Goal: Task Accomplishment & Management: Manage account settings

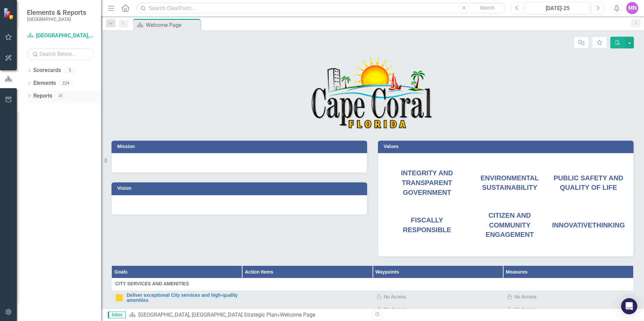
click at [42, 96] on link "Reports" at bounding box center [42, 96] width 19 height 8
click at [40, 70] on link "Scorecards" at bounding box center [47, 71] width 28 height 8
click at [7, 54] on button "button" at bounding box center [8, 58] width 15 height 14
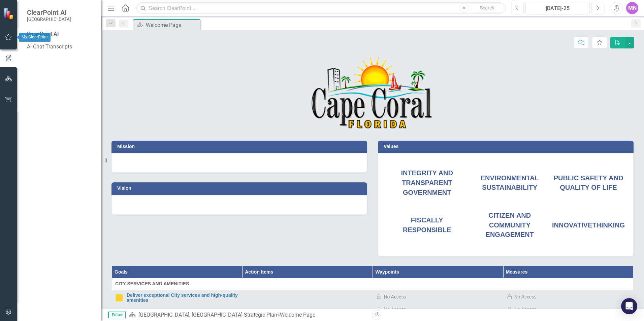
click at [7, 36] on icon "button" at bounding box center [8, 36] width 7 height 5
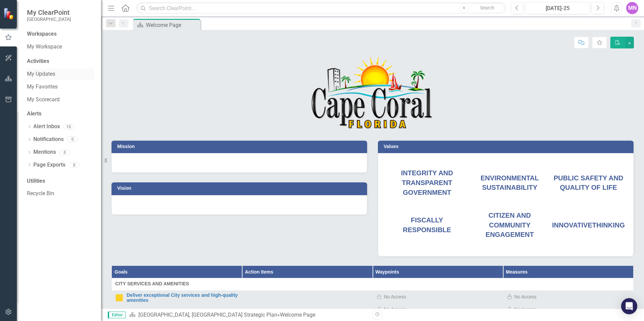
click at [47, 71] on link "My Updates" at bounding box center [60, 74] width 67 height 8
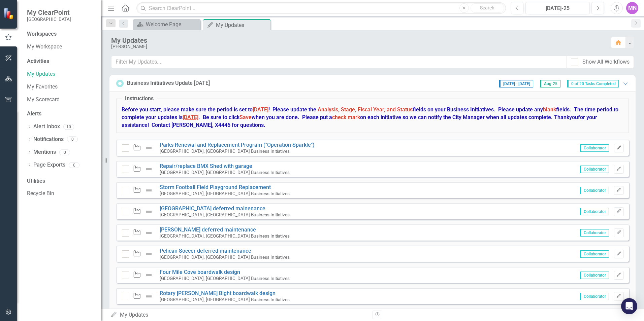
click at [616, 148] on icon "Edit" at bounding box center [618, 148] width 5 height 4
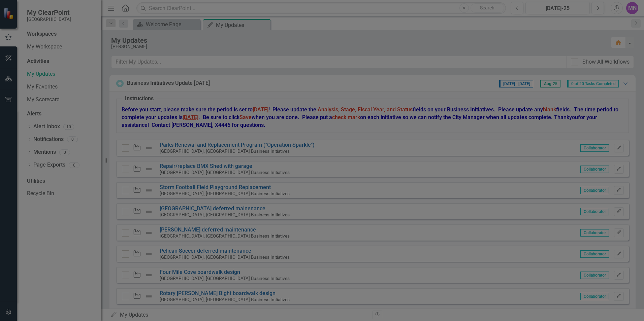
click at [421, 106] on div at bounding box center [354, 109] width 559 height 20
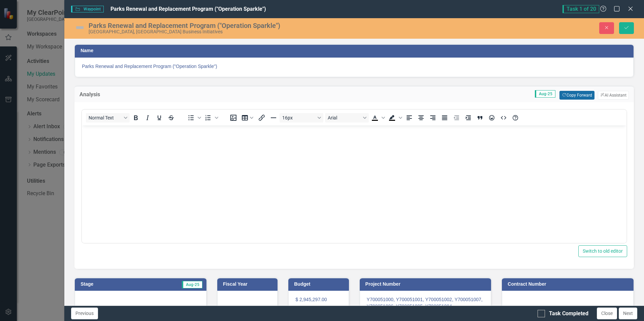
click at [568, 95] on button "Copy Forward Copy Forward" at bounding box center [576, 95] width 35 height 9
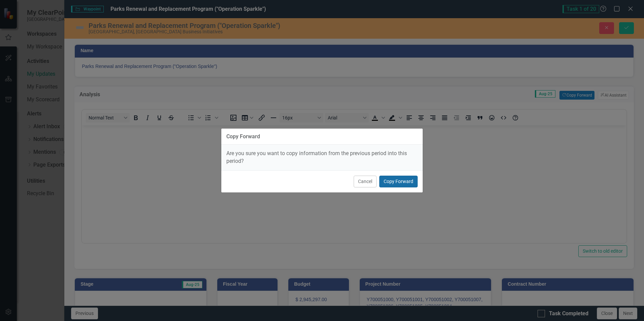
click at [393, 185] on button "Copy Forward" at bounding box center [398, 182] width 38 height 12
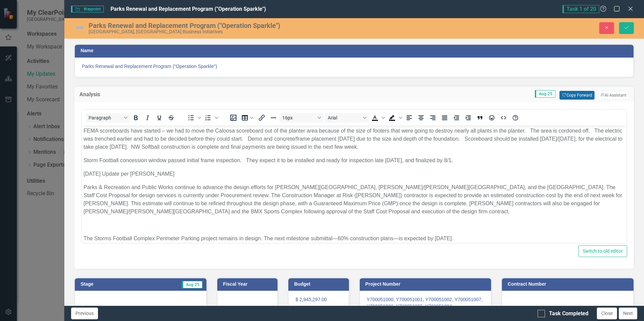
scroll to position [2279, 0]
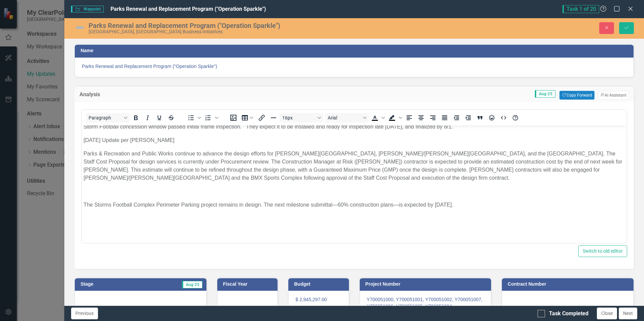
click at [82, 29] on img at bounding box center [79, 27] width 11 height 11
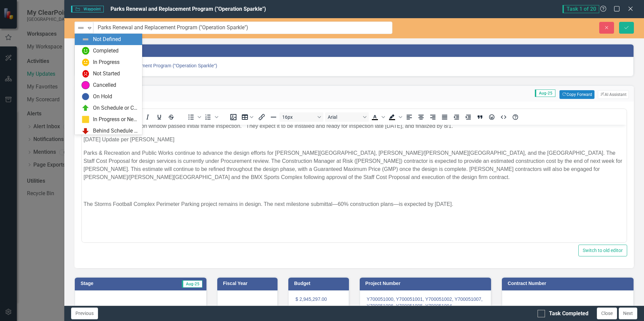
click at [82, 29] on img at bounding box center [81, 28] width 8 height 8
click at [103, 61] on div "In Progress" at bounding box center [106, 63] width 27 height 8
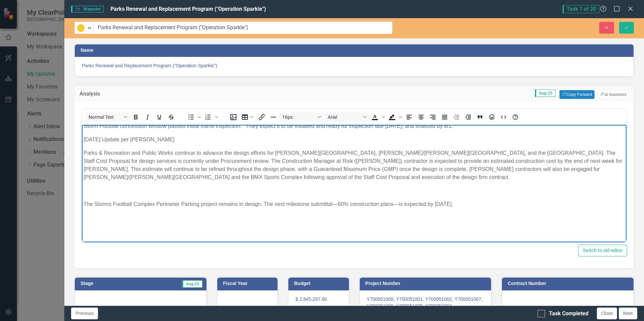
click at [482, 205] on p "The Storms Football Complex Perimeter Parking project remains in design. The ne…" at bounding box center [354, 204] width 541 height 8
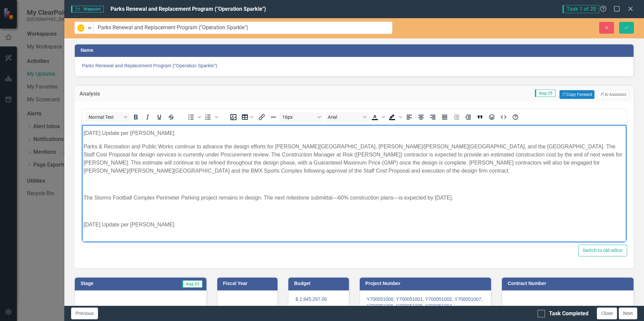
scroll to position [2346, 0]
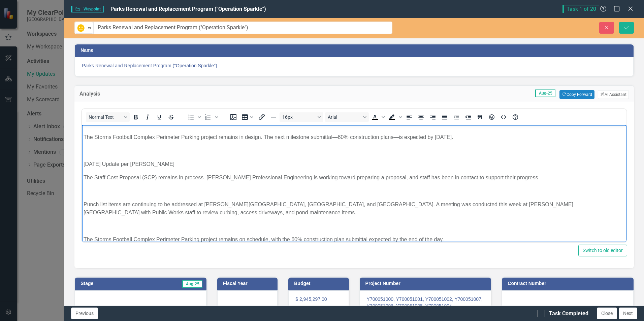
click at [85, 152] on p "Rich Text Area. Press ALT-0 for help." at bounding box center [354, 151] width 541 height 8
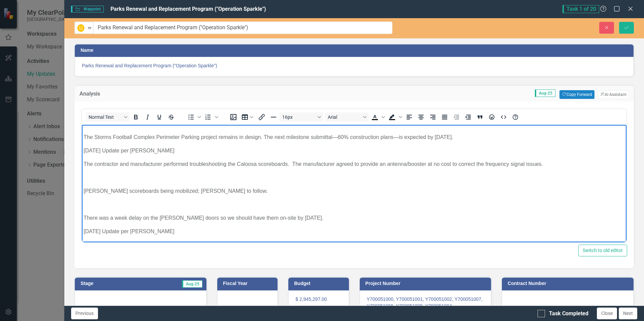
click at [132, 174] on p "Rich Text Area. Press ALT-0 for help." at bounding box center [354, 178] width 541 height 8
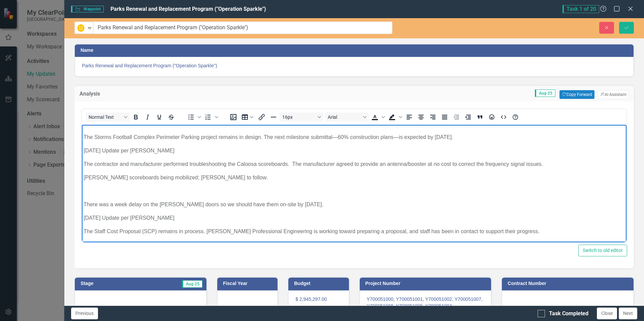
click at [106, 190] on p "Rich Text Area. Press ALT-0 for help." at bounding box center [354, 191] width 541 height 8
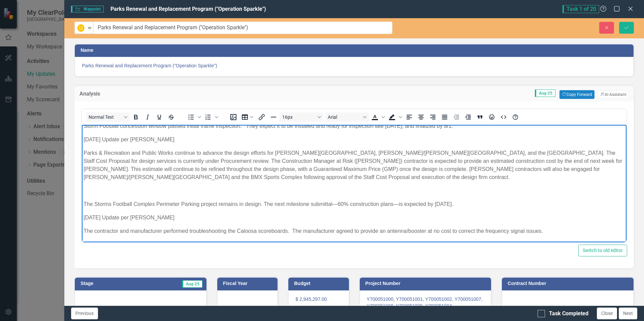
scroll to position [2278, 0]
click at [85, 218] on p "[DATE] Update per [PERSON_NAME]" at bounding box center [354, 218] width 541 height 8
click at [85, 219] on p "[DATE] Update per [PERSON_NAME]" at bounding box center [354, 218] width 541 height 8
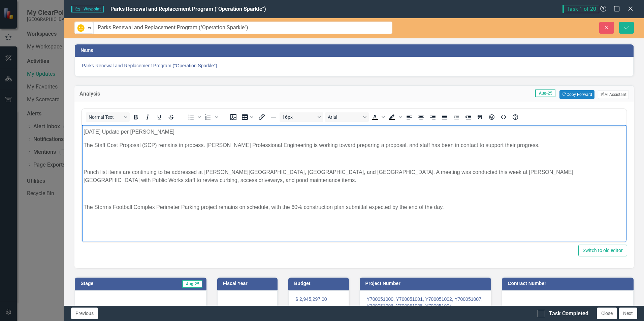
scroll to position [2448, 0]
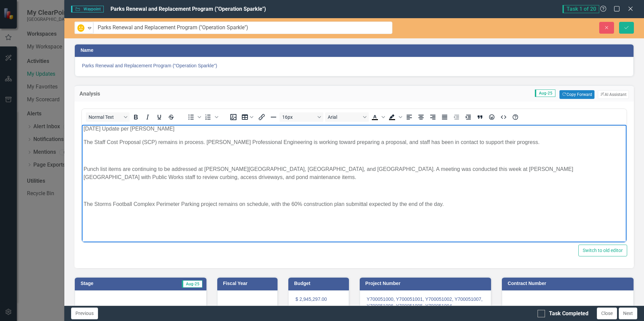
click at [112, 155] on p "Rich Text Area. Press ALT-0 for help." at bounding box center [354, 156] width 541 height 8
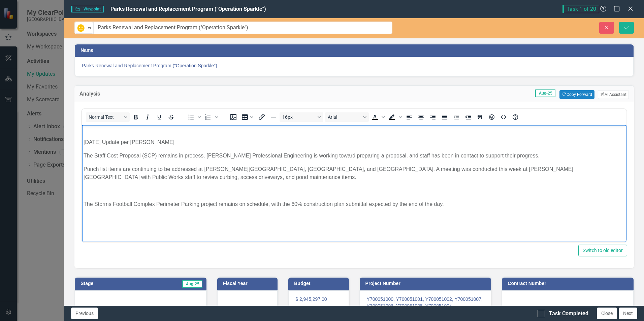
click at [98, 191] on p "Rich Text Area. Press ALT-0 for help." at bounding box center [354, 191] width 541 height 8
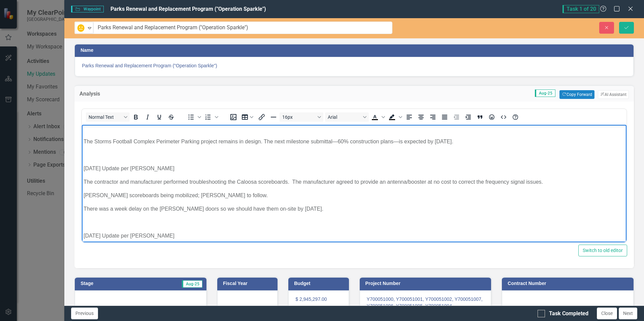
scroll to position [2320, 0]
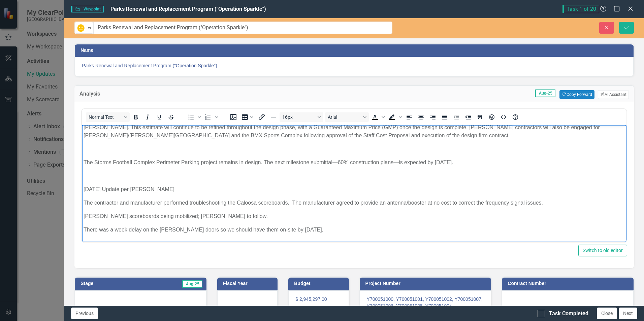
click at [138, 150] on p "Rich Text Area. Press ALT-0 for help." at bounding box center [354, 149] width 541 height 8
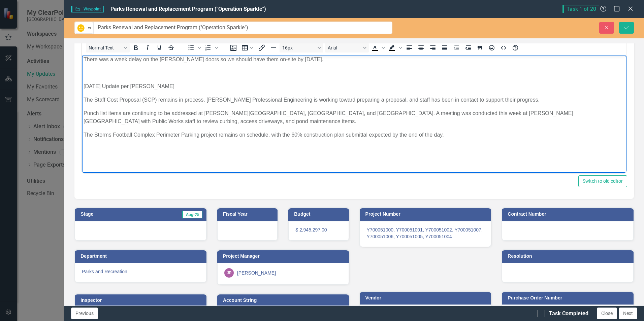
scroll to position [101, 0]
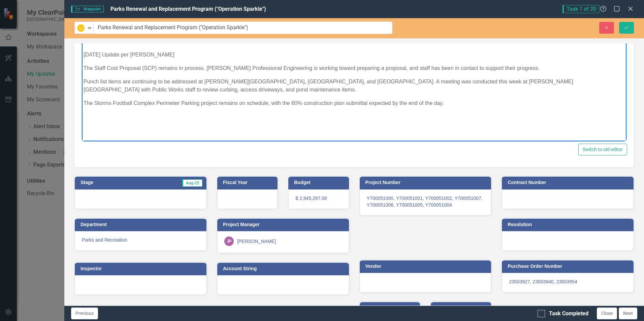
click at [349, 131] on p "Rich Text Area. Press ALT-0 for help." at bounding box center [354, 130] width 541 height 8
click at [270, 117] on p "Rich Text Area. Press ALT-0 for help." at bounding box center [354, 117] width 541 height 8
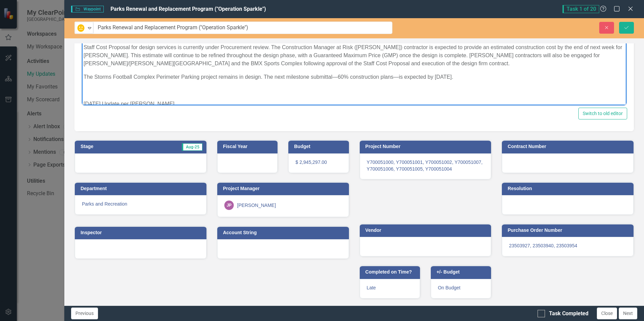
scroll to position [2240, 0]
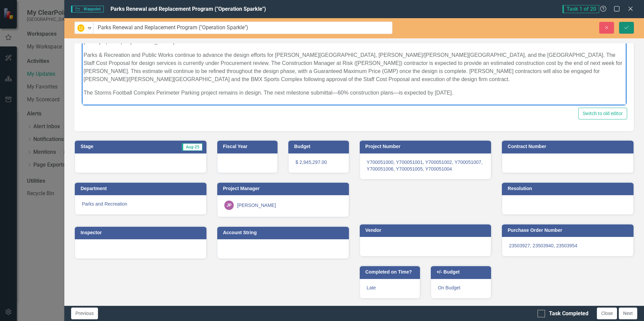
click at [629, 30] on button "Save" at bounding box center [626, 28] width 15 height 12
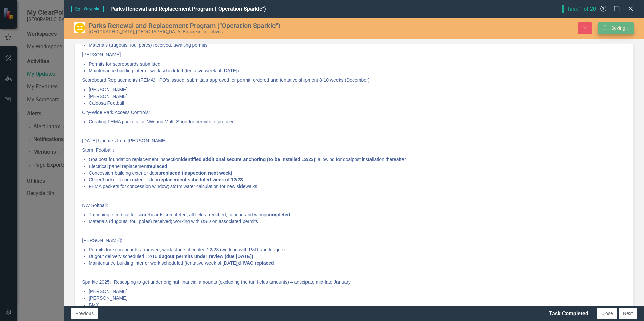
scroll to position [134, 0]
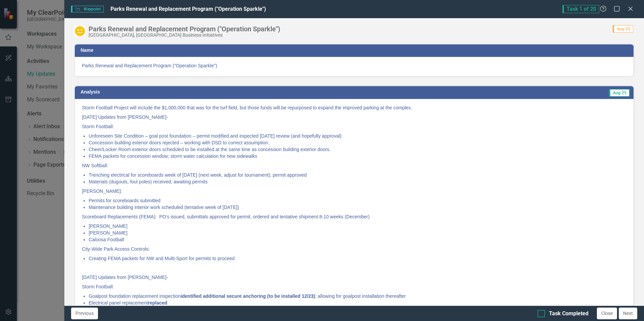
click at [543, 315] on div at bounding box center [541, 313] width 7 height 7
click at [542, 315] on input "Task Completed" at bounding box center [540, 312] width 4 height 4
checkbox input "true"
click at [627, 314] on button "Next" at bounding box center [628, 314] width 19 height 12
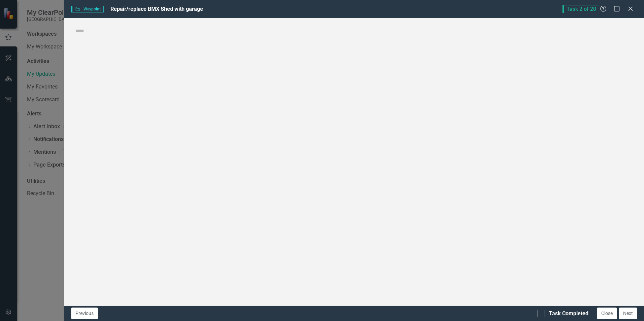
checkbox input "true"
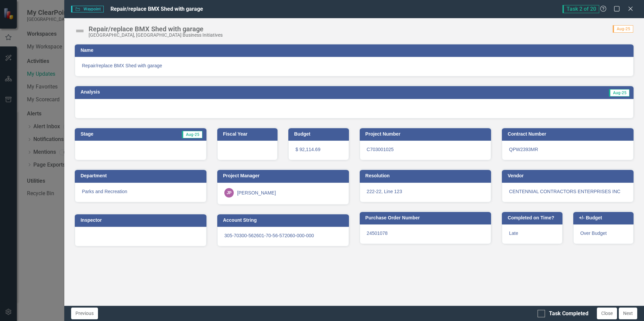
click at [82, 29] on img at bounding box center [79, 31] width 11 height 11
click at [80, 31] on img at bounding box center [79, 31] width 11 height 11
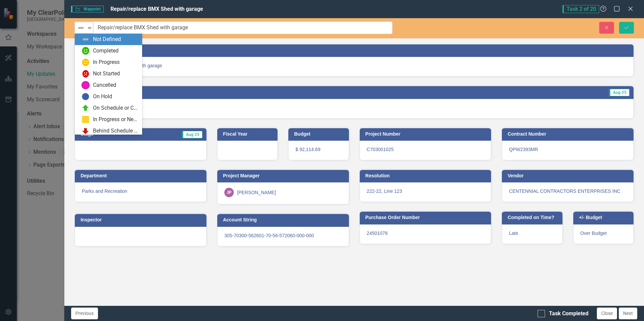
click at [85, 32] on img at bounding box center [81, 28] width 8 height 8
click at [90, 61] on div "In Progress" at bounding box center [110, 62] width 57 height 8
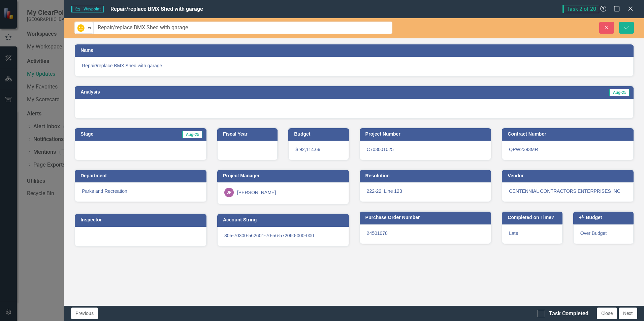
click at [588, 106] on div at bounding box center [354, 109] width 559 height 20
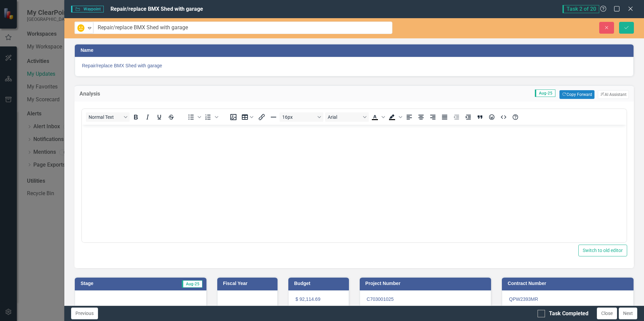
scroll to position [0, 0]
click at [572, 96] on button "Copy Forward Copy Forward" at bounding box center [576, 94] width 35 height 9
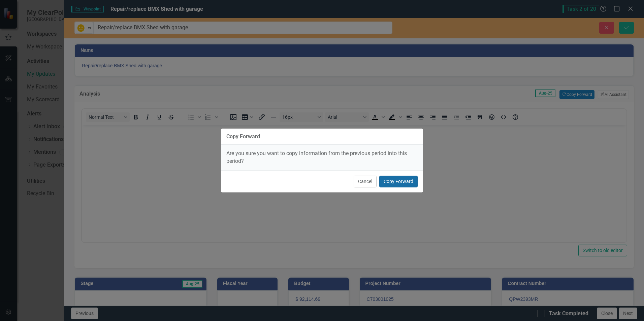
click at [394, 180] on button "Copy Forward" at bounding box center [398, 182] width 38 height 12
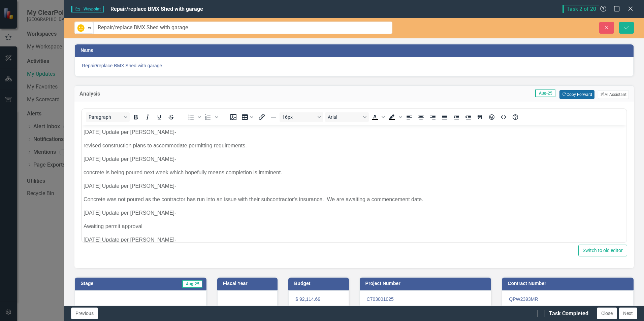
scroll to position [128, 0]
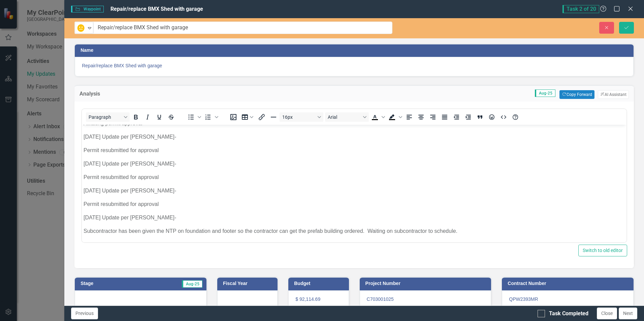
click at [465, 232] on p "Subcontractor has been given the NTP on foundation and footer so the contractor…" at bounding box center [354, 231] width 541 height 8
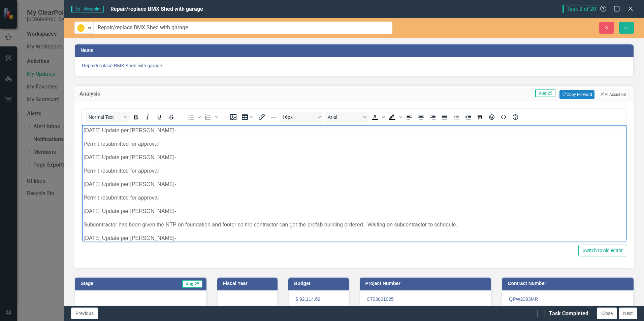
scroll to position [148, 0]
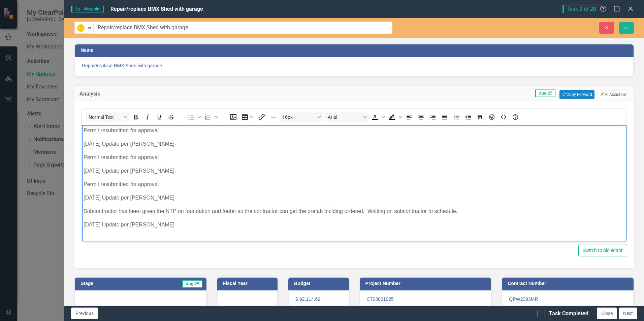
click at [138, 232] on body "[DATE] Update per [PERSON_NAME]- revised construction plans to accommodate perm…" at bounding box center [354, 113] width 545 height 273
click at [97, 237] on p "Rich Text Area. Press ALT-0 for help." at bounding box center [354, 238] width 541 height 8
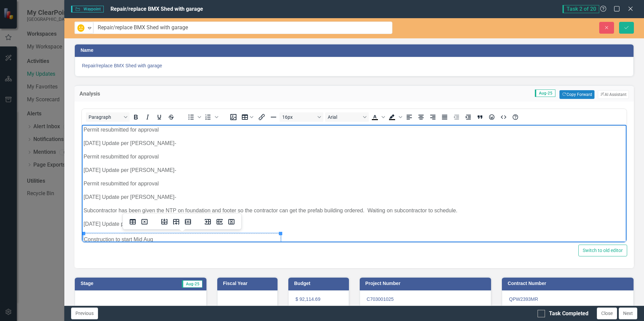
click at [328, 226] on p "[DATE] Update per [PERSON_NAME]-" at bounding box center [354, 224] width 541 height 8
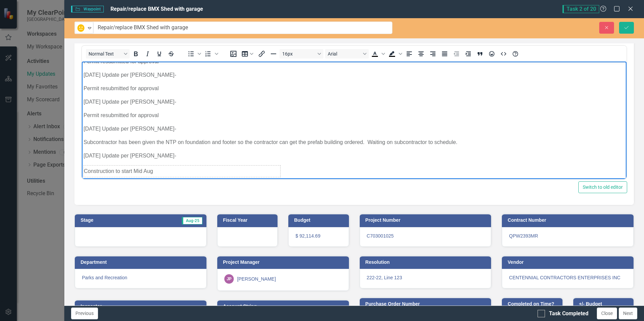
scroll to position [67, 0]
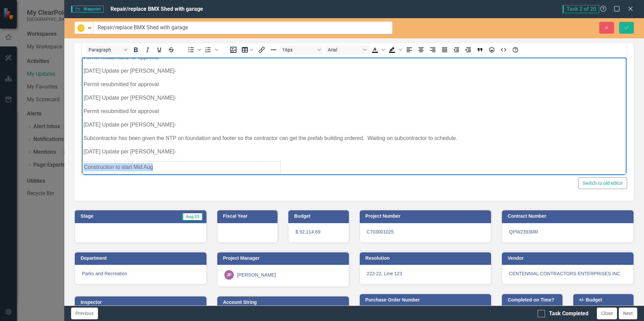
drag, startPoint x: 307, startPoint y: 164, endPoint x: 178, endPoint y: 170, distance: 128.8
click at [179, 170] on body "[DATE] Update per [PERSON_NAME]- revised construction plans to accommodate perm…" at bounding box center [354, 39] width 545 height 271
click at [309, 166] on body "[DATE] Update per [PERSON_NAME]- revised construction plans to accommodate perm…" at bounding box center [354, 39] width 545 height 271
click at [108, 168] on td "Construction to start Mid Aug" at bounding box center [182, 168] width 197 height 12
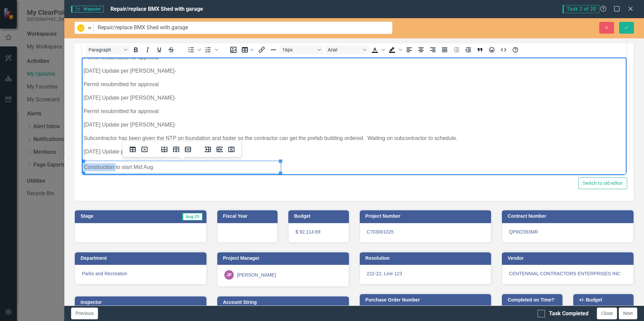
click at [108, 168] on td "Construction to start Mid Aug" at bounding box center [182, 168] width 197 height 12
click at [145, 149] on g "Delete table" at bounding box center [144, 149] width 6 height 5
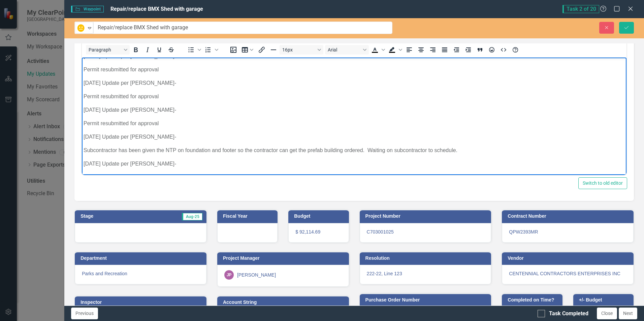
scroll to position [154, 0]
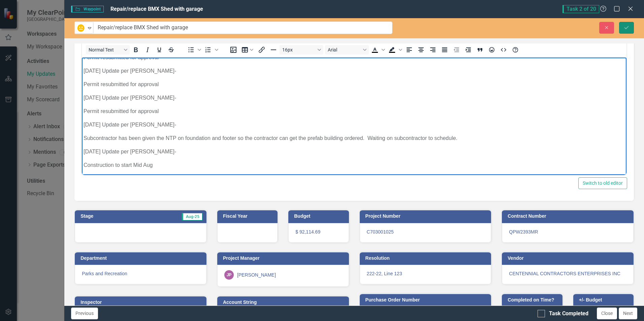
click at [625, 29] on icon "Save" at bounding box center [626, 27] width 6 height 5
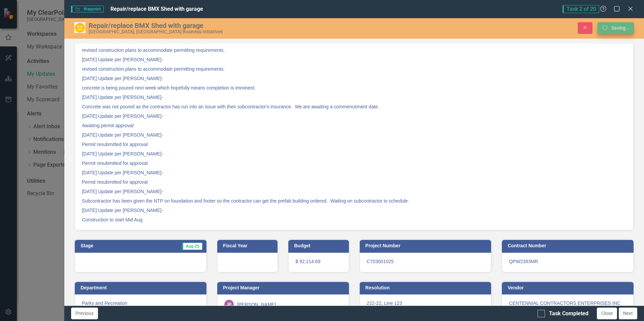
scroll to position [65, 0]
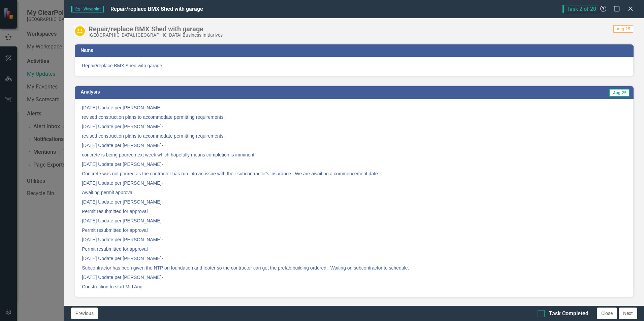
click at [541, 317] on div at bounding box center [541, 313] width 7 height 7
click at [541, 315] on input "Task Completed" at bounding box center [540, 312] width 4 height 4
checkbox input "true"
click at [627, 314] on button "Next" at bounding box center [628, 314] width 19 height 12
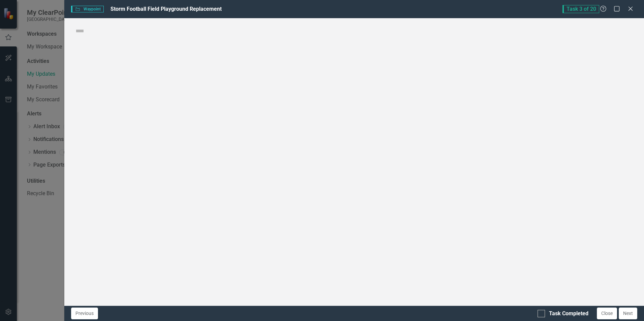
checkbox input "true"
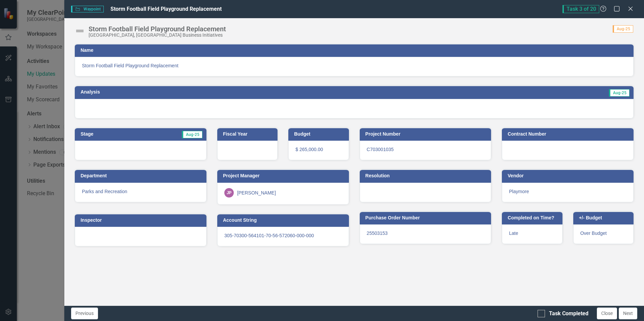
click at [72, 32] on div "Storm Football Field Playground Replacement [GEOGRAPHIC_DATA], [GEOGRAPHIC_DATA…" at bounding box center [354, 28] width 580 height 20
drag, startPoint x: 72, startPoint y: 32, endPoint x: 78, endPoint y: 33, distance: 5.8
click at [78, 33] on img at bounding box center [79, 31] width 11 height 11
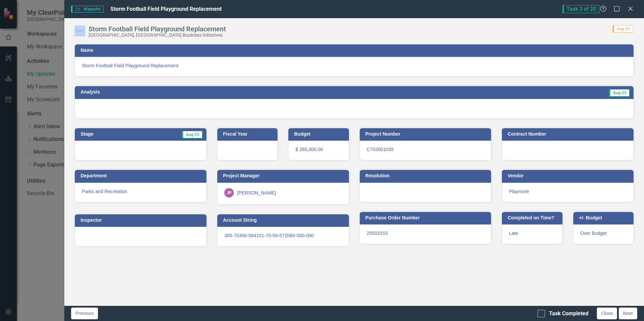
click at [78, 33] on img at bounding box center [79, 31] width 11 height 11
click at [95, 41] on div "Storm Football Field Playground Replacement [GEOGRAPHIC_DATA], [GEOGRAPHIC_DATA…" at bounding box center [354, 162] width 580 height 288
click at [80, 31] on img at bounding box center [79, 31] width 11 height 11
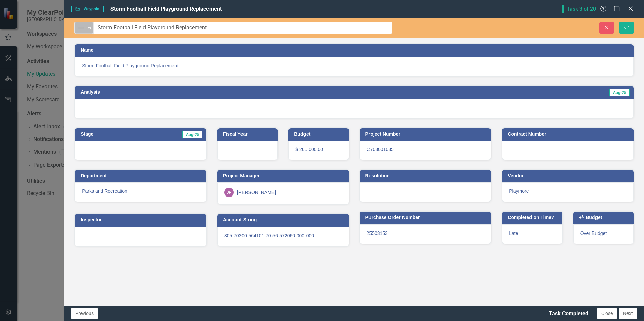
click at [87, 29] on icon "Expand" at bounding box center [89, 27] width 7 height 5
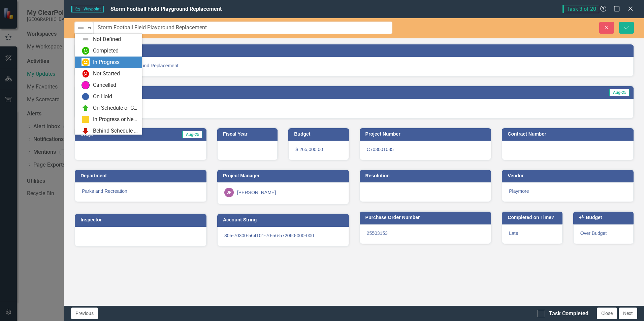
click at [99, 58] on div "In Progress" at bounding box center [108, 62] width 67 height 11
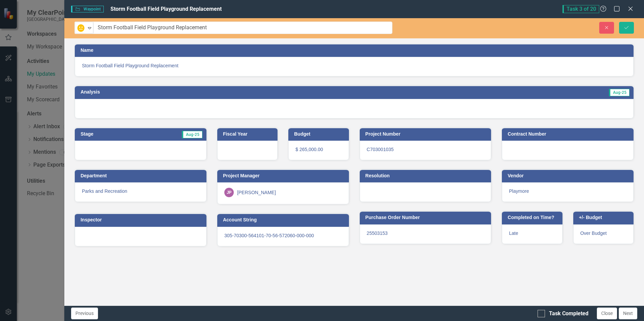
click at [614, 107] on div at bounding box center [354, 109] width 559 height 20
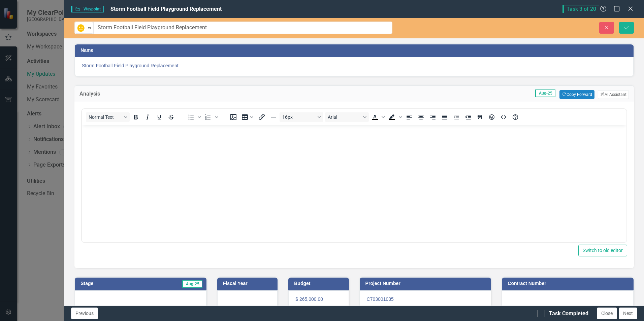
scroll to position [0, 0]
click at [570, 95] on button "Copy Forward Copy Forward" at bounding box center [576, 94] width 35 height 9
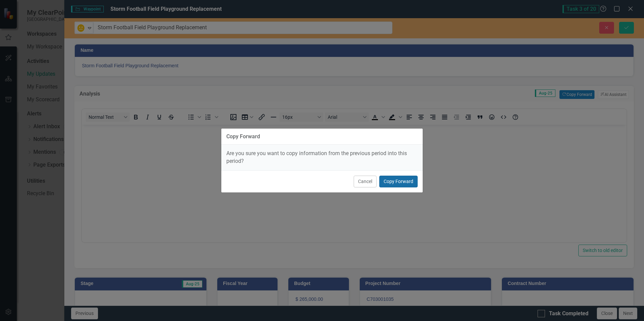
click at [408, 180] on button "Copy Forward" at bounding box center [398, 182] width 38 height 12
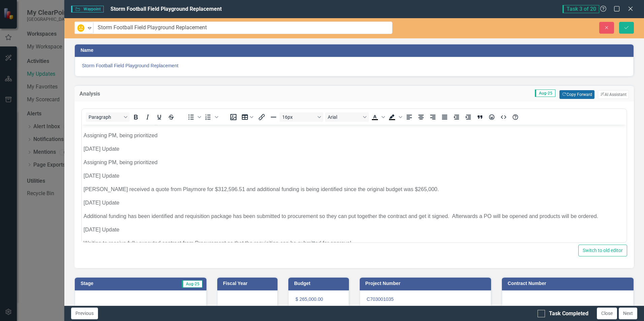
scroll to position [128, 0]
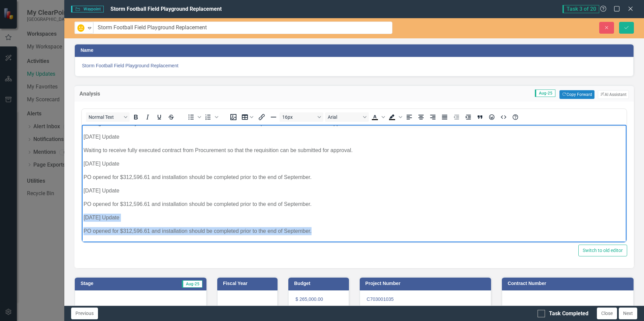
drag, startPoint x: 83, startPoint y: 216, endPoint x: 340, endPoint y: 236, distance: 257.8
click at [340, 236] on body "[DATE] Update per [PERSON_NAME] Assigning PM, being prioritized [DATE] Update A…" at bounding box center [354, 120] width 545 height 246
copy body "[DATE] Update PO opened for $312,596.61 and installation should be completed pr…"
click at [333, 233] on p "PO opened for $312,596.61 and installation should be completed prior to the end…" at bounding box center [354, 231] width 541 height 8
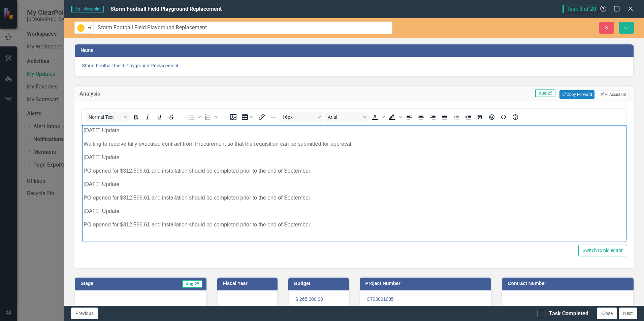
scroll to position [147, 0]
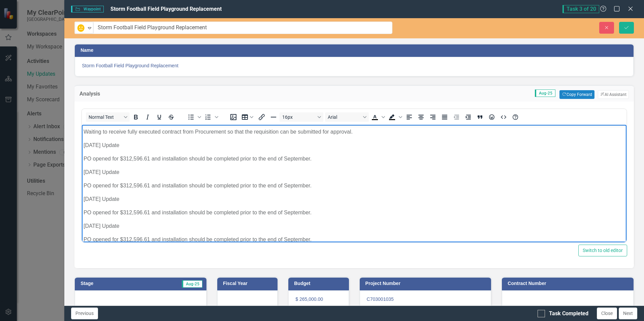
drag, startPoint x: 86, startPoint y: 223, endPoint x: 92, endPoint y: 227, distance: 7.3
click at [86, 223] on p "[DATE] Update" at bounding box center [354, 226] width 541 height 8
click at [93, 224] on p "[DATE] Update" at bounding box center [354, 226] width 541 height 8
click at [632, 27] on button "Save" at bounding box center [626, 28] width 15 height 12
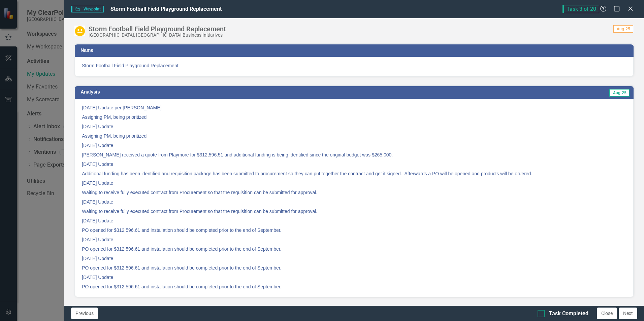
click at [543, 313] on div at bounding box center [541, 313] width 7 height 7
click at [542, 313] on input "Task Completed" at bounding box center [540, 312] width 4 height 4
checkbox input "true"
click at [627, 313] on button "Next" at bounding box center [628, 314] width 19 height 12
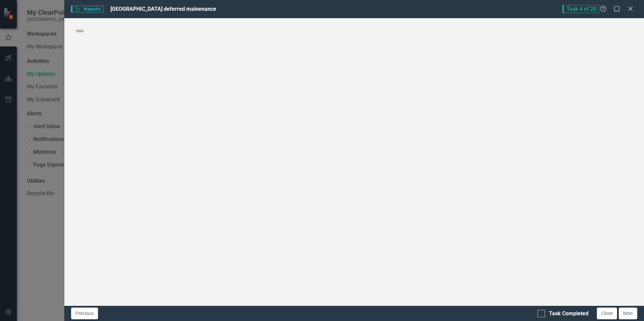
checkbox input "true"
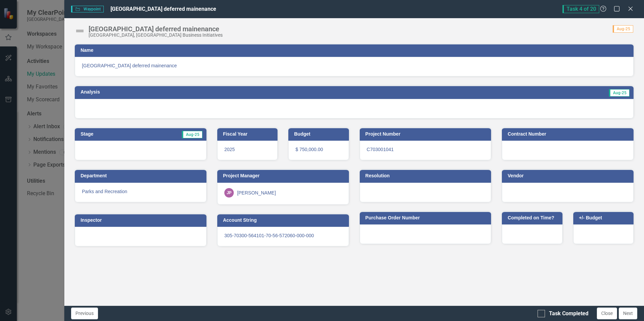
click at [76, 32] on img at bounding box center [79, 31] width 11 height 11
click at [77, 31] on img at bounding box center [79, 31] width 11 height 11
click at [80, 30] on img at bounding box center [79, 31] width 11 height 11
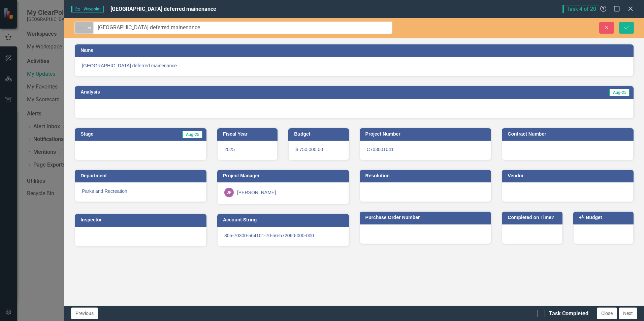
click at [90, 33] on div "Expand" at bounding box center [89, 27] width 7 height 11
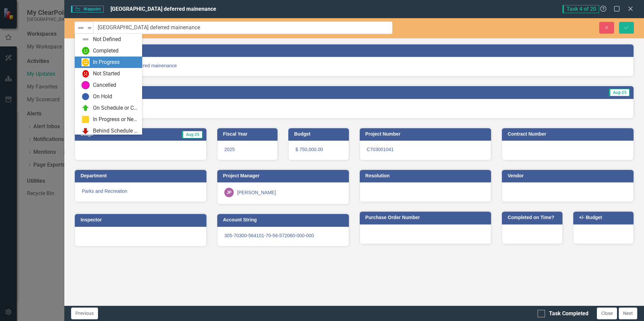
click at [97, 60] on div "In Progress" at bounding box center [106, 63] width 27 height 8
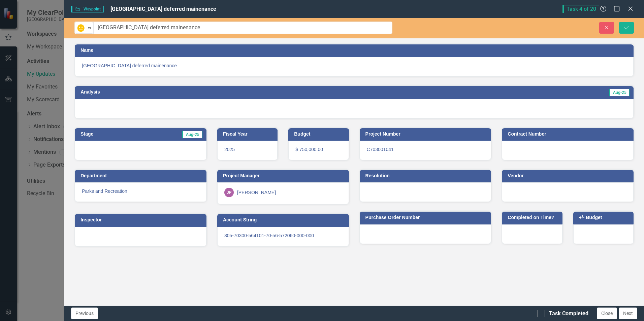
click at [556, 110] on div at bounding box center [354, 109] width 559 height 20
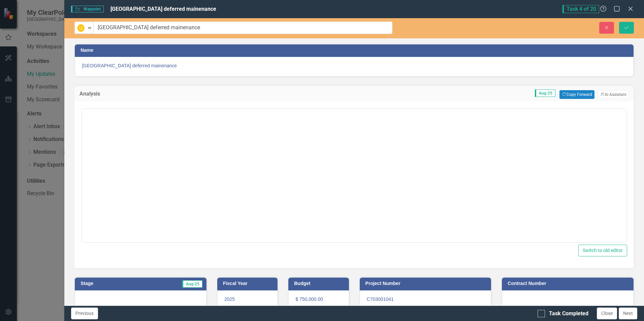
scroll to position [0, 0]
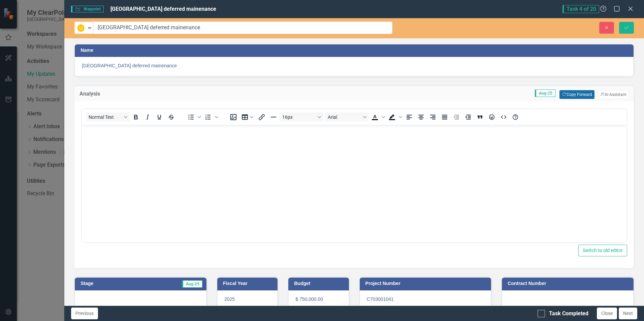
click at [576, 95] on button "Copy Forward Copy Forward" at bounding box center [576, 94] width 35 height 9
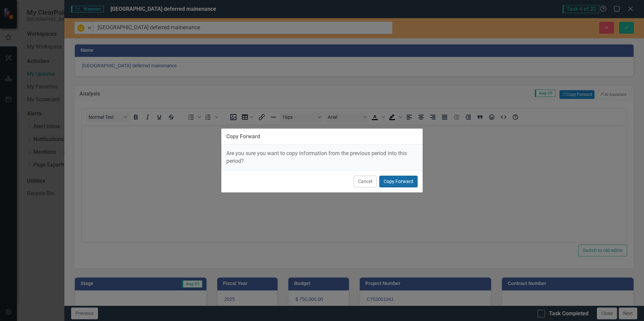
click at [400, 183] on button "Copy Forward" at bounding box center [398, 182] width 38 height 12
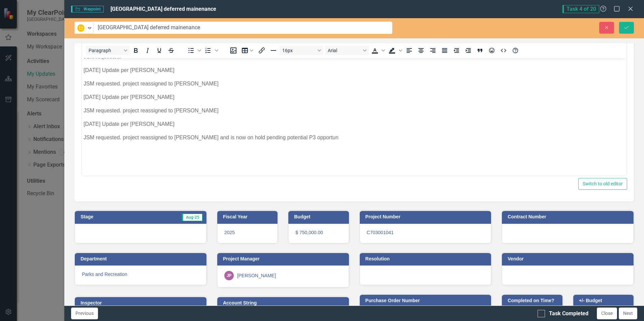
scroll to position [97, 0]
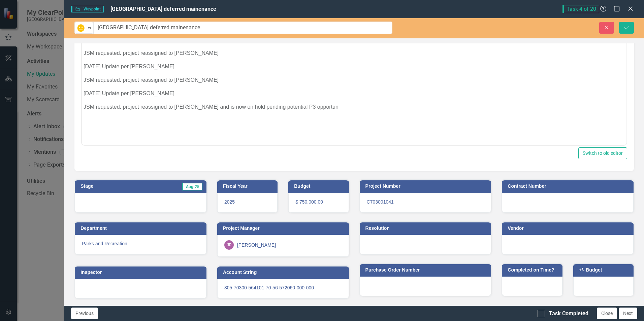
click at [326, 108] on p "JSM requested. project reassigned to [PERSON_NAME] and is now on hold pending p…" at bounding box center [354, 107] width 541 height 8
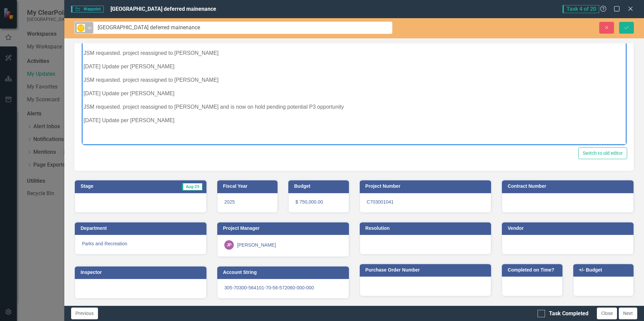
click at [90, 28] on icon "Expand" at bounding box center [89, 27] width 7 height 5
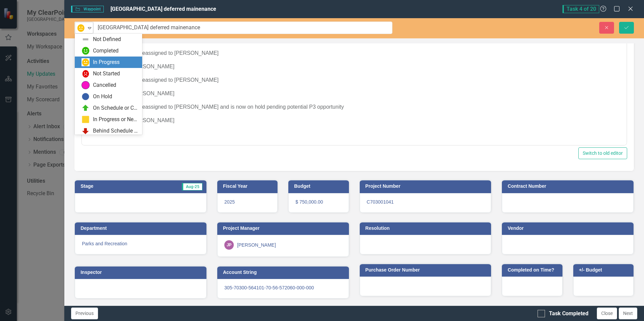
scroll to position [13, 0]
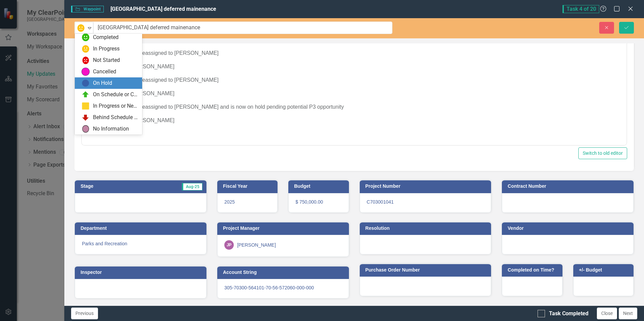
click at [111, 79] on div "On Hold" at bounding box center [102, 83] width 19 height 8
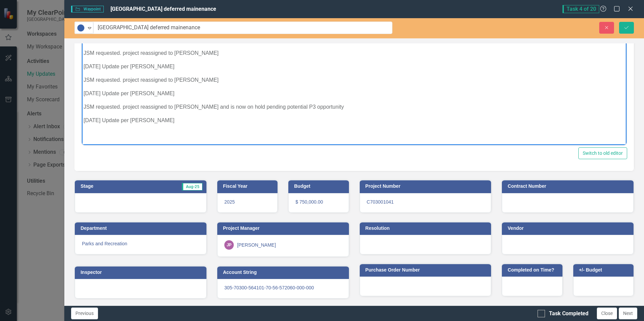
click at [190, 106] on p "JSM requested. project reassigned to [PERSON_NAME] and is now on hold pending p…" at bounding box center [354, 107] width 541 height 8
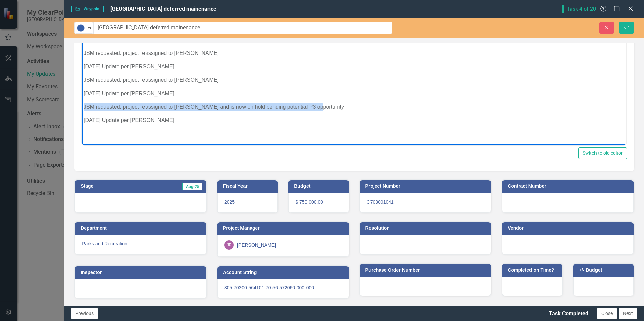
click at [190, 106] on p "JSM requested. project reassigned to [PERSON_NAME] and is now on hold pending p…" at bounding box center [354, 107] width 541 height 8
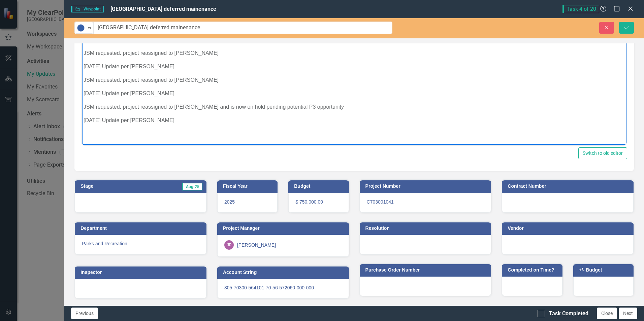
click at [122, 128] on body "[DATE] Update per [PERSON_NAME] Assigning PM, being prioritized [DATE] Update p…" at bounding box center [354, 15] width 545 height 313
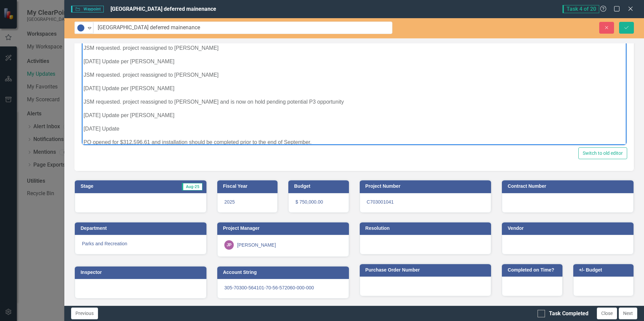
click at [142, 129] on p "[DATE] Update" at bounding box center [354, 129] width 541 height 8
click at [250, 98] on p "JSM requested. project reassigned to [PERSON_NAME] and is now on hold pending p…" at bounding box center [354, 102] width 541 height 8
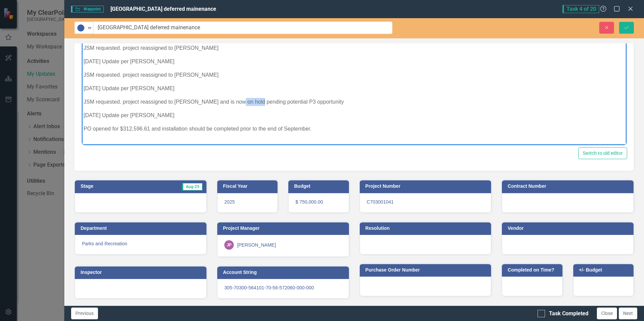
click at [250, 98] on p "JSM requested. project reassigned to [PERSON_NAME] and is now on hold pending p…" at bounding box center [354, 102] width 541 height 8
copy p "JSM requested. project reassigned to [PERSON_NAME] and is now on hold pending p…"
click at [183, 127] on p "PO opened for $312,596.61 and installation should be completed prior to the end…" at bounding box center [354, 129] width 541 height 8
click at [183, 126] on p "PO opened for $312,596.61 and installation should be completed prior to the end…" at bounding box center [354, 129] width 541 height 8
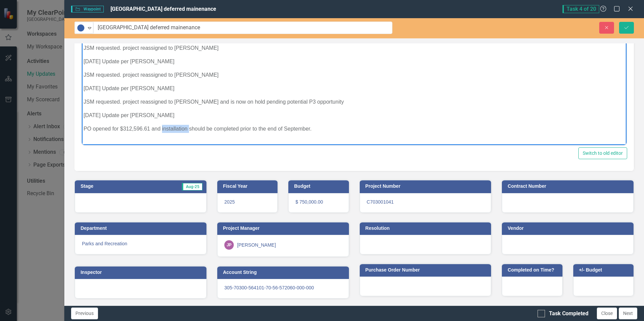
click at [182, 126] on p "PO opened for $312,596.61 and installation should be completed prior to the end…" at bounding box center [354, 129] width 541 height 8
click at [181, 128] on p "PO opened for $312,596.61 and installation should be completed prior to the end…" at bounding box center [354, 129] width 541 height 8
click at [179, 129] on p "PO opened for $312,596.61 and installation should be completed prior to the end…" at bounding box center [354, 129] width 541 height 8
click at [177, 126] on p "PO opened for $312,596.61 and installation should be completed prior to the end…" at bounding box center [354, 129] width 541 height 8
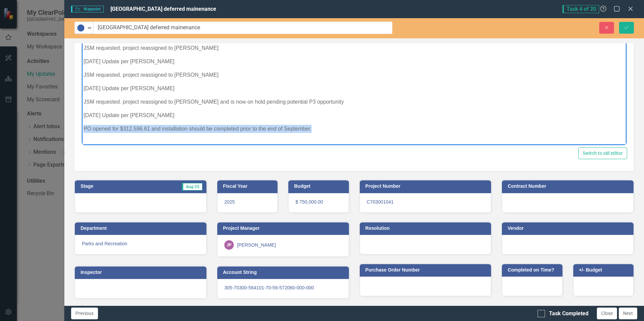
click at [178, 126] on p "PO opened for $312,596.61 and installation should be completed prior to the end…" at bounding box center [354, 129] width 541 height 8
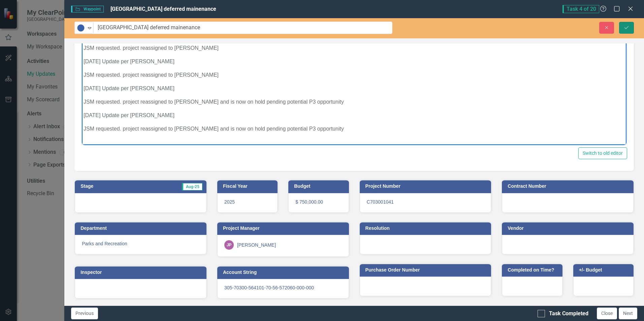
click at [627, 29] on icon "Save" at bounding box center [626, 27] width 6 height 5
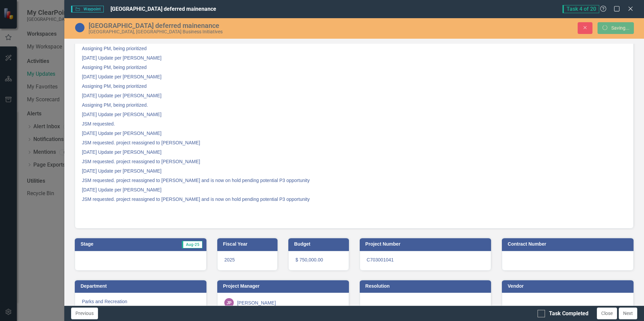
scroll to position [95, 0]
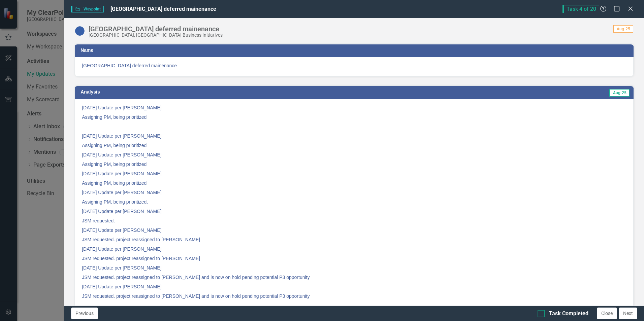
click at [542, 313] on div at bounding box center [541, 313] width 7 height 7
click at [542, 313] on input "Task Completed" at bounding box center [540, 312] width 4 height 4
checkbox input "true"
click at [629, 314] on button "Next" at bounding box center [628, 314] width 19 height 12
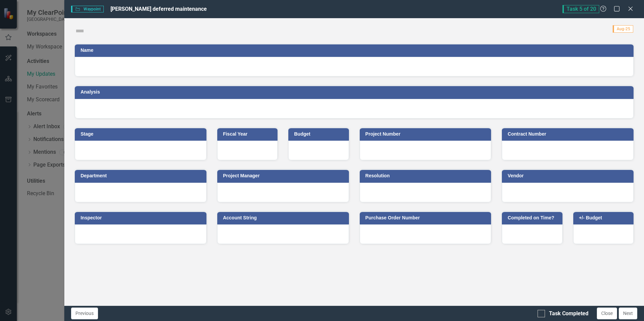
checkbox input "true"
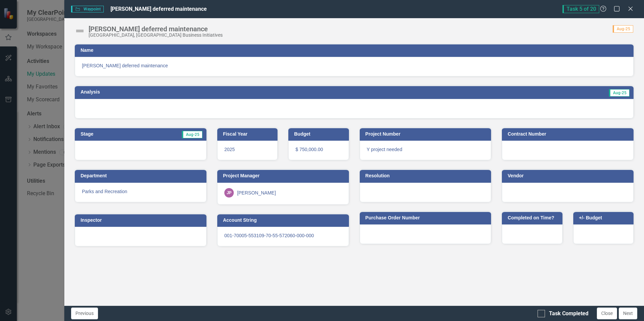
click at [79, 30] on img at bounding box center [79, 31] width 11 height 11
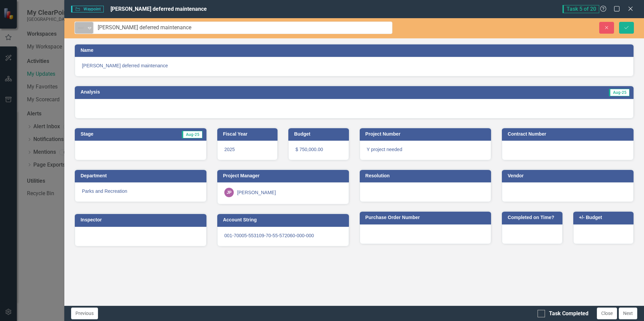
click at [81, 31] on img at bounding box center [81, 28] width 8 height 8
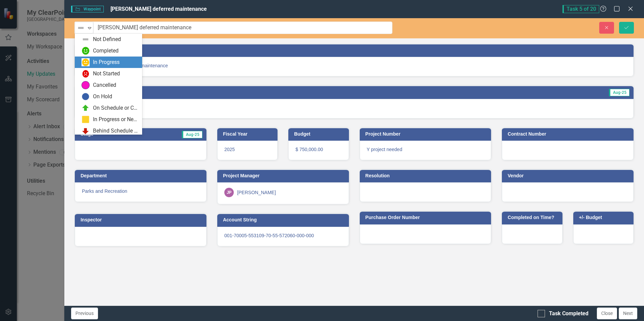
click at [97, 61] on div "In Progress" at bounding box center [106, 63] width 27 height 8
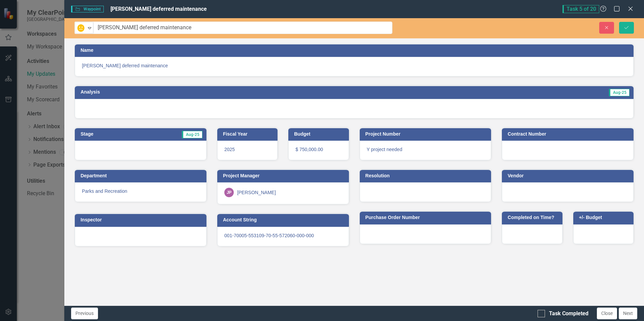
click at [562, 115] on div at bounding box center [354, 109] width 559 height 20
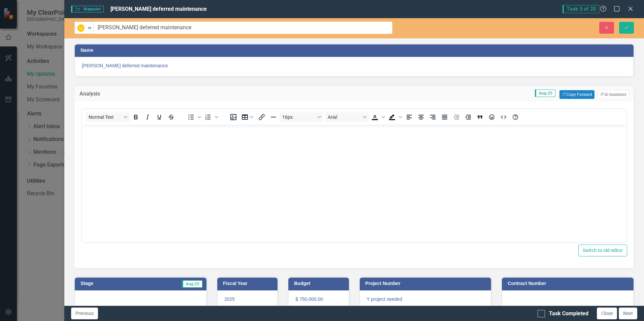
scroll to position [0, 0]
click at [570, 95] on button "Copy Forward Copy Forward" at bounding box center [576, 94] width 35 height 9
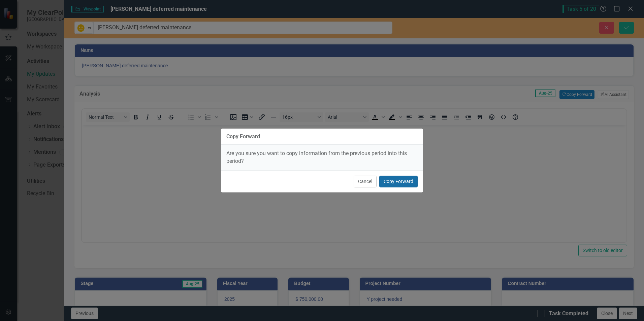
click at [405, 182] on button "Copy Forward" at bounding box center [398, 182] width 38 height 12
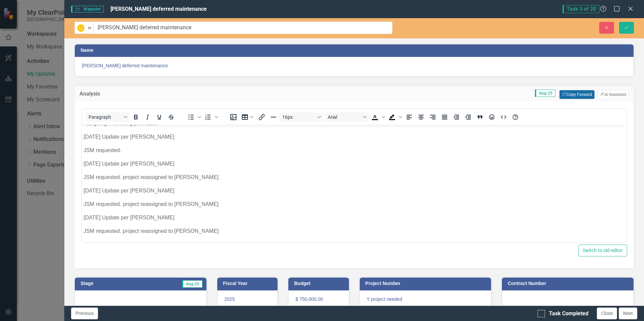
scroll to position [97, 0]
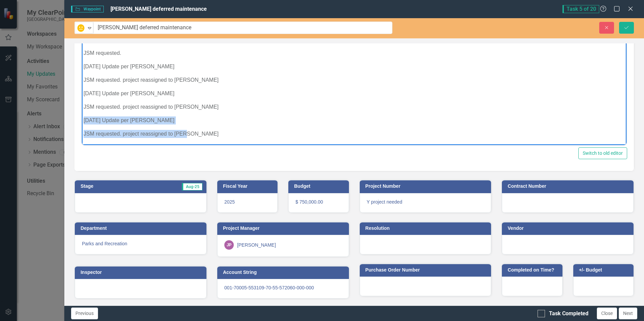
drag, startPoint x: 83, startPoint y: 119, endPoint x: 230, endPoint y: 131, distance: 147.7
copy body "[DATE] Update per [PERSON_NAME] requested. project reassigned to [PERSON_NAME]"
click at [235, 131] on p "JSM requested. project reassigned to [PERSON_NAME]" at bounding box center [354, 134] width 541 height 8
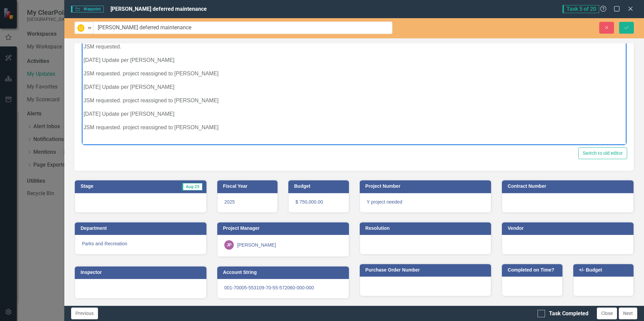
scroll to position [201, 0]
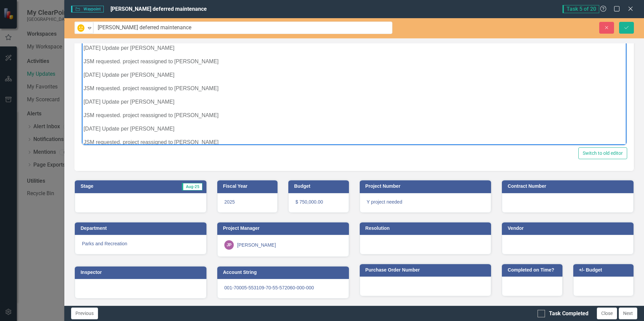
click at [85, 127] on p "[DATE] Update per [PERSON_NAME]" at bounding box center [354, 129] width 541 height 8
click at [207, 132] on p "[DATE] Update per [PERSON_NAME]" at bounding box center [354, 129] width 541 height 8
click at [206, 139] on p "JSM requested. project reassigned to [PERSON_NAME]" at bounding box center [354, 142] width 541 height 8
click at [631, 28] on button "Save" at bounding box center [626, 28] width 15 height 12
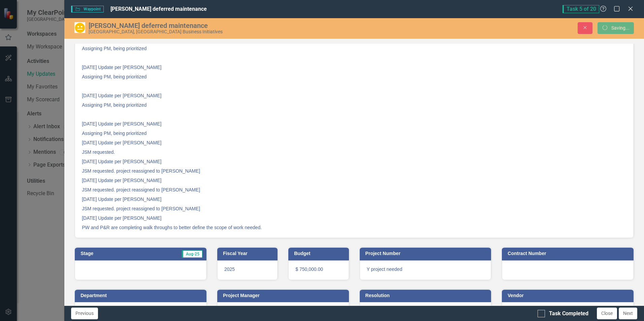
scroll to position [95, 0]
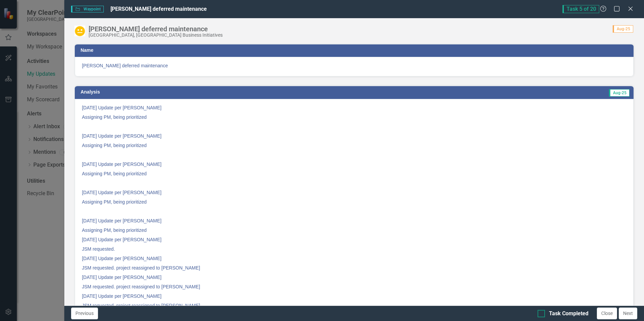
click at [540, 312] on input "Task Completed" at bounding box center [540, 312] width 4 height 4
checkbox input "true"
click at [629, 315] on button "Next" at bounding box center [628, 314] width 19 height 12
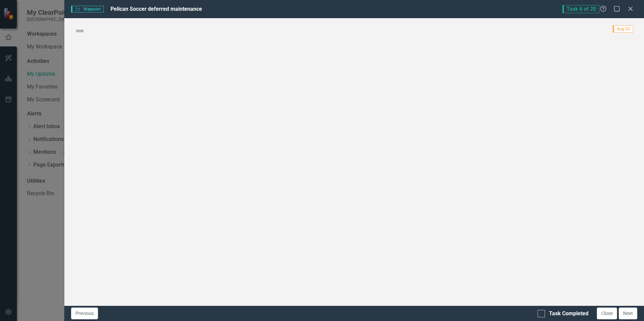
checkbox input "true"
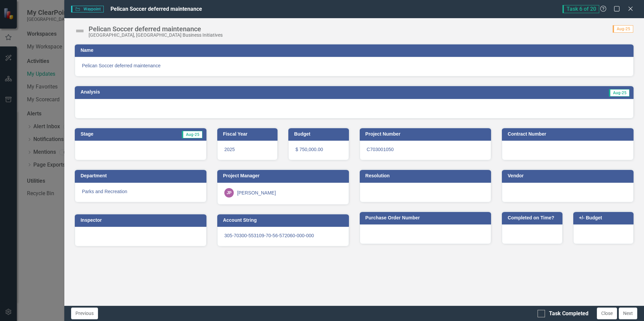
click at [78, 30] on img at bounding box center [79, 31] width 11 height 11
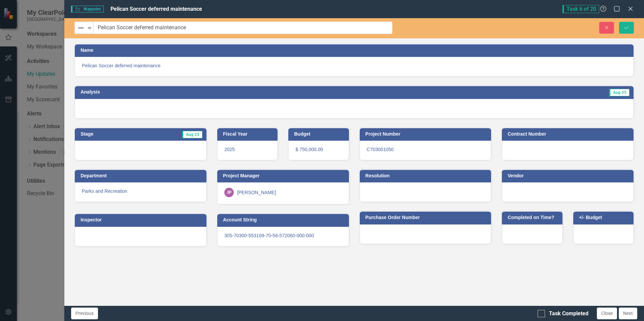
click at [88, 307] on div "Previous Task Completed Close Next" at bounding box center [354, 313] width 580 height 15
click at [88, 312] on button "Previous" at bounding box center [84, 314] width 27 height 12
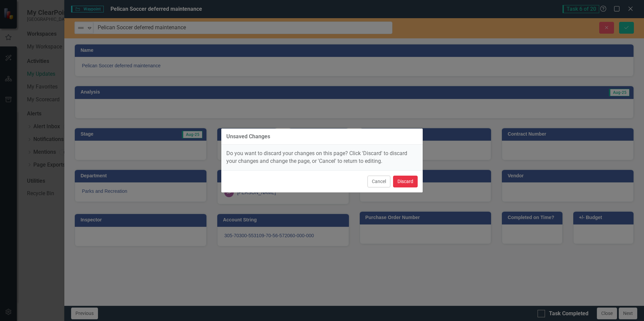
click at [405, 182] on button "Discard" at bounding box center [405, 182] width 25 height 12
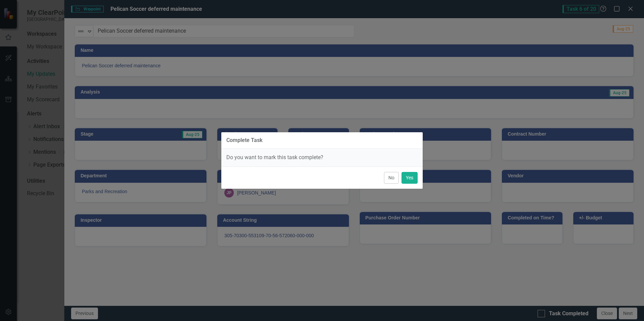
click at [391, 176] on button "No" at bounding box center [391, 178] width 15 height 12
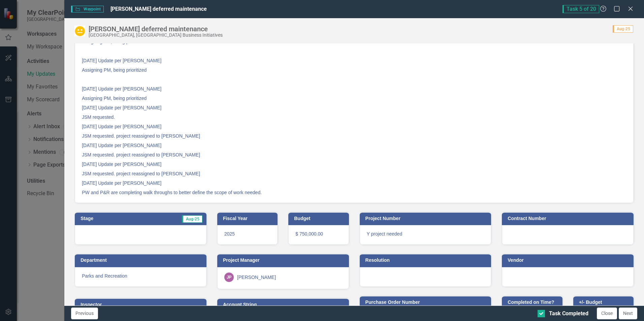
scroll to position [164, 0]
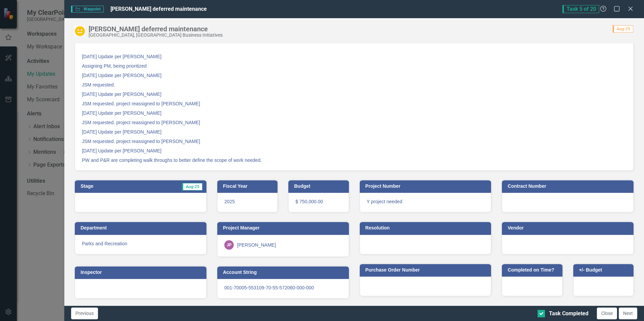
drag, startPoint x: 82, startPoint y: 151, endPoint x: 196, endPoint y: 163, distance: 114.9
click at [196, 163] on div "[DATE] Update per [PERSON_NAME] Assigning PM, being prioritized [DATE] Update p…" at bounding box center [354, 53] width 559 height 236
click at [168, 161] on p "PW and P&R are completing walk throughs to better define the scope of work need…" at bounding box center [354, 160] width 545 height 8
drag, startPoint x: 82, startPoint y: 150, endPoint x: 216, endPoint y: 158, distance: 134.3
click at [211, 157] on div "[DATE] Update per [PERSON_NAME] Assigning PM, being prioritized [DATE] Update p…" at bounding box center [354, 53] width 559 height 236
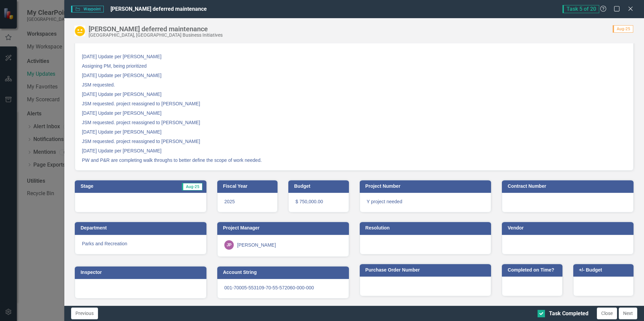
click at [243, 162] on p "PW and P&R are completing walk throughs to better define the scope of work need…" at bounding box center [354, 160] width 545 height 8
click at [243, 161] on p "PW and P&R are completing walk throughs to better define the scope of work need…" at bounding box center [354, 160] width 545 height 8
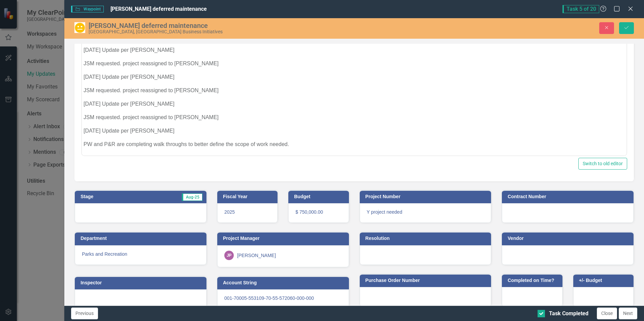
scroll to position [98, 0]
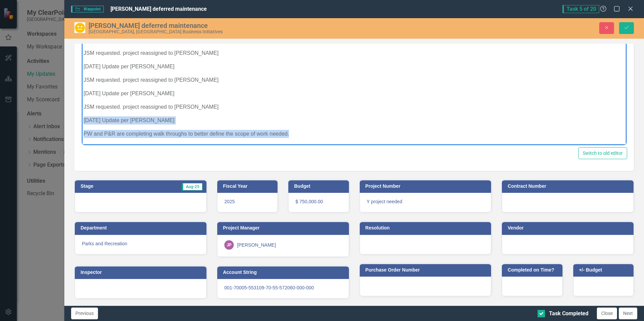
drag, startPoint x: 84, startPoint y: 119, endPoint x: 386, endPoint y: 158, distance: 304.7
copy body "[DATE] Update per [PERSON_NAME] PW and P&R are completing walk throughs to bett…"
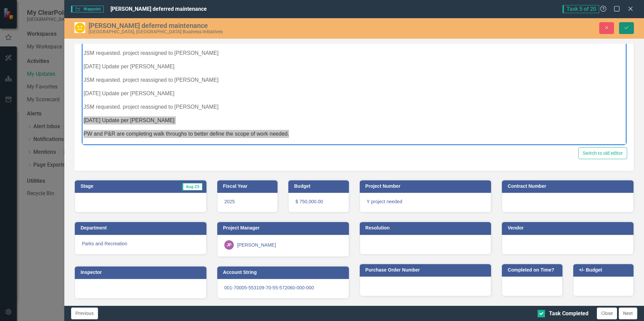
click at [625, 27] on icon "Save" at bounding box center [626, 27] width 6 height 5
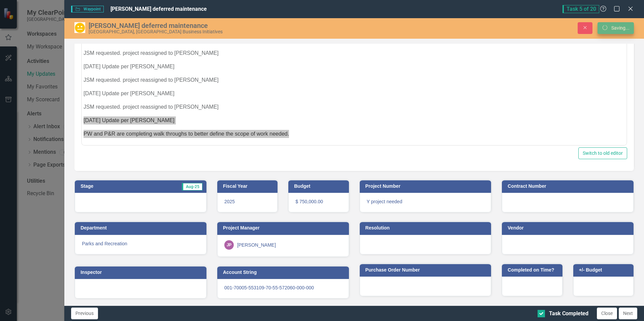
scroll to position [0, 0]
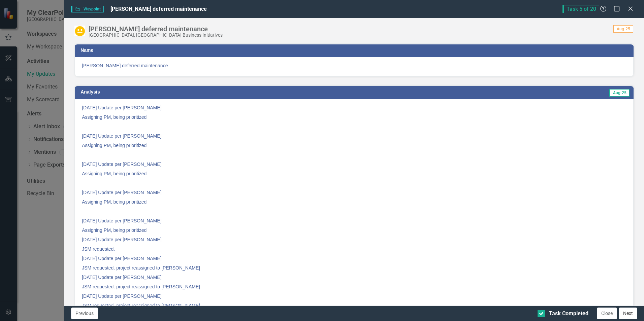
click at [633, 313] on button "Next" at bounding box center [628, 314] width 19 height 12
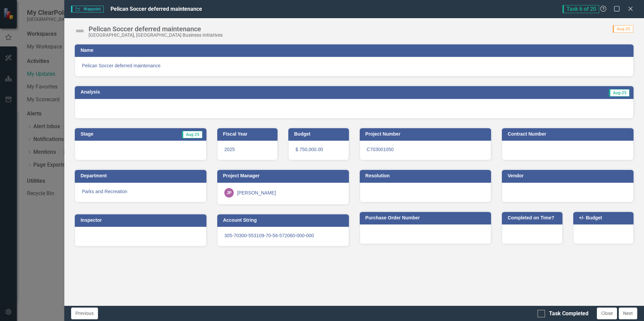
click at [77, 32] on img at bounding box center [79, 31] width 11 height 11
click at [78, 33] on img at bounding box center [79, 31] width 11 height 11
click at [79, 32] on img at bounding box center [79, 31] width 11 height 11
click at [82, 30] on img at bounding box center [79, 31] width 11 height 11
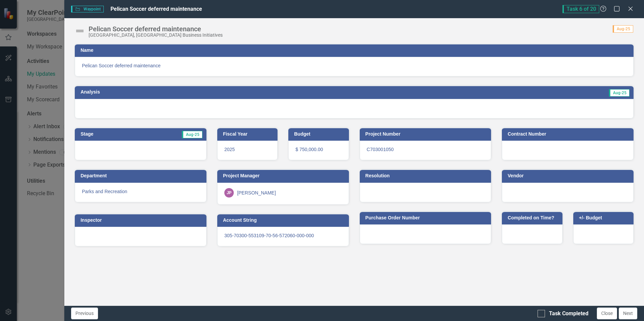
click at [82, 30] on img at bounding box center [79, 31] width 11 height 11
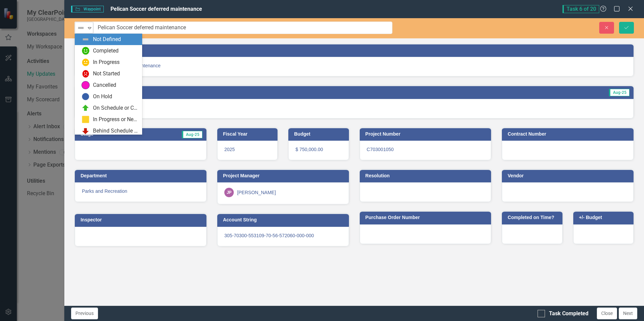
click at [86, 31] on div "Not Defined Expand" at bounding box center [84, 28] width 19 height 12
click at [102, 62] on div "In Progress" at bounding box center [106, 63] width 27 height 8
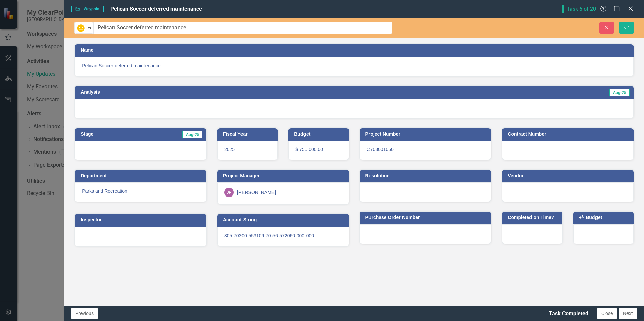
click at [603, 109] on div at bounding box center [354, 109] width 559 height 20
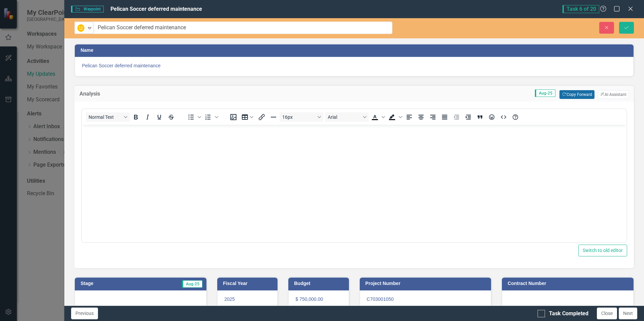
click at [572, 92] on button "Copy Forward Copy Forward" at bounding box center [576, 94] width 35 height 9
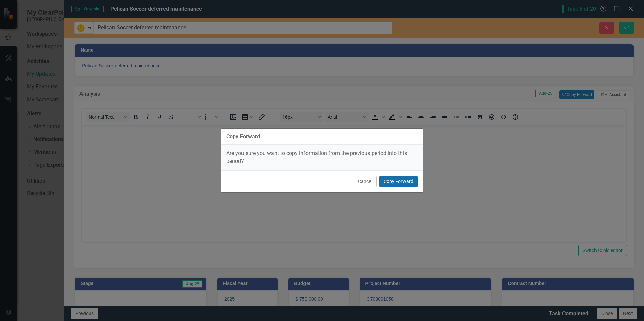
click at [404, 184] on button "Copy Forward" at bounding box center [398, 182] width 38 height 12
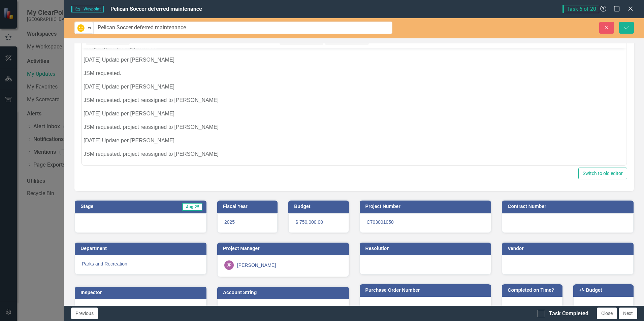
scroll to position [97, 0]
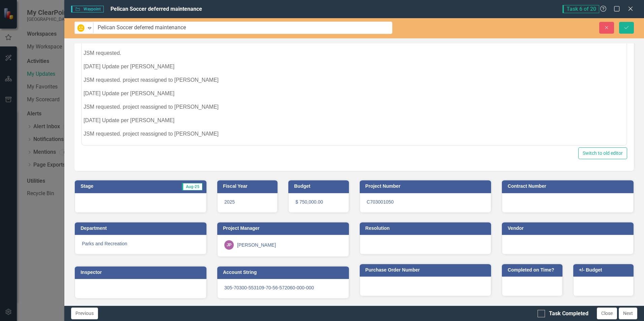
click at [217, 133] on p "JSM requested. project reassigned to [PERSON_NAME]" at bounding box center [354, 134] width 541 height 8
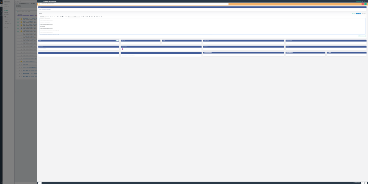
scroll to position [0, 0]
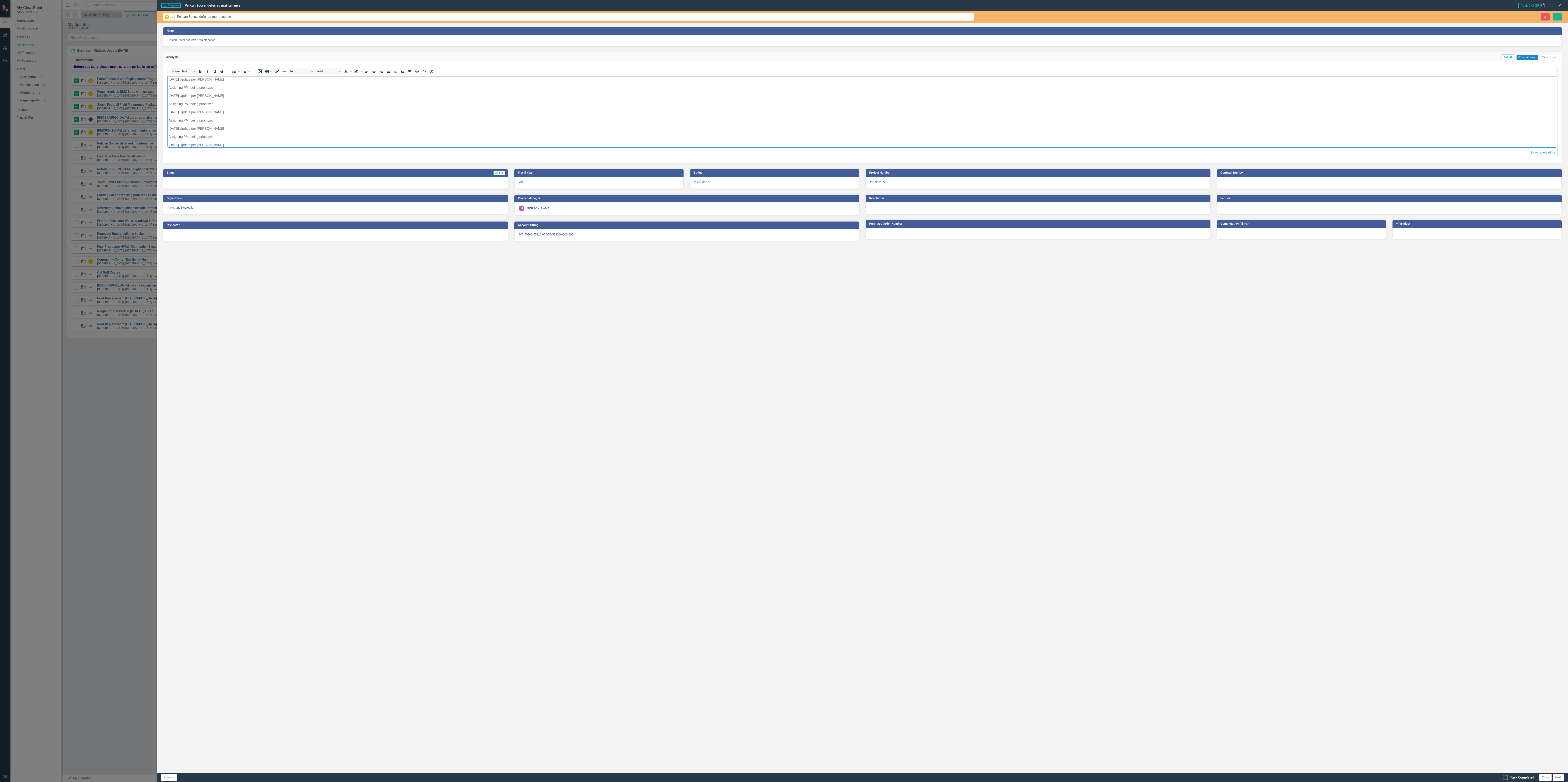
click at [385, 133] on body "[DATE] Update per [PERSON_NAME] Assigning PM, being prioritized [DATE] Update p…" at bounding box center [862, 159] width 1390 height 166
click at [392, 17] on icon "Close" at bounding box center [1545, 16] width 4 height 3
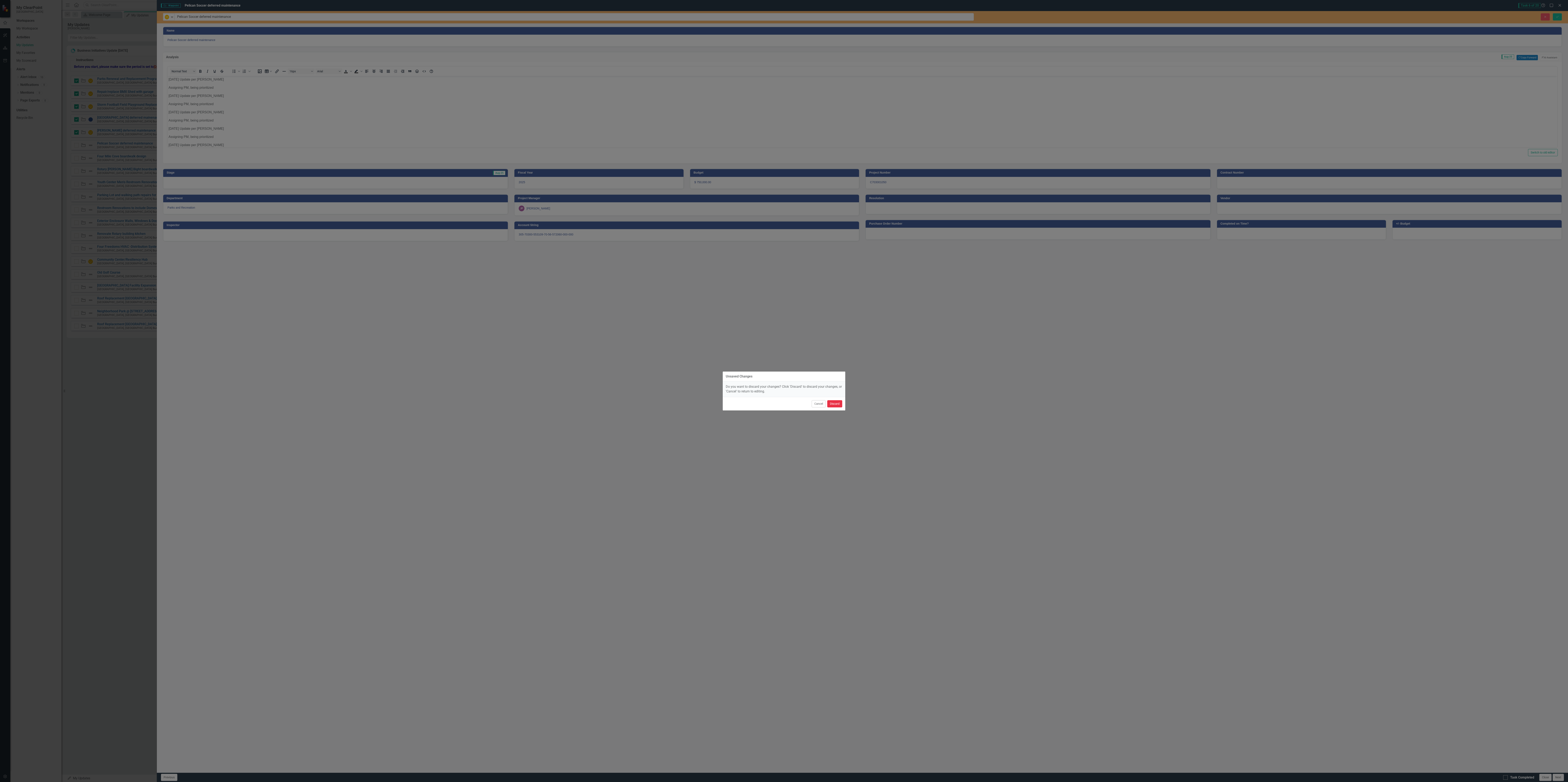
click at [392, 195] on button "Discard" at bounding box center [835, 404] width 15 height 7
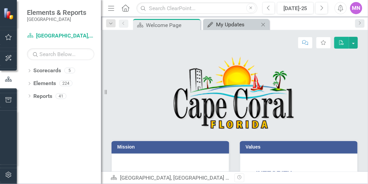
click at [234, 24] on div "My Updates" at bounding box center [237, 24] width 43 height 8
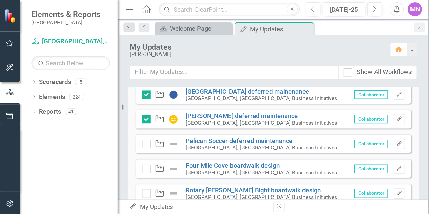
scroll to position [154, 0]
click at [340, 123] on icon "Edit" at bounding box center [342, 123] width 5 height 4
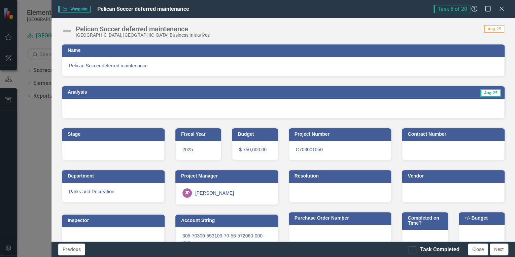
click at [67, 31] on img at bounding box center [67, 31] width 11 height 11
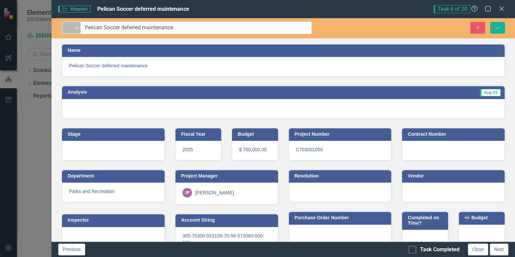
click at [76, 31] on div "Expand" at bounding box center [76, 27] width 7 height 11
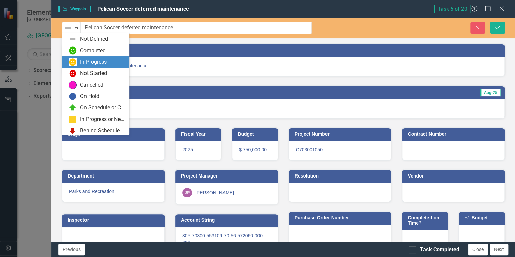
click at [92, 62] on div "In Progress" at bounding box center [93, 62] width 27 height 8
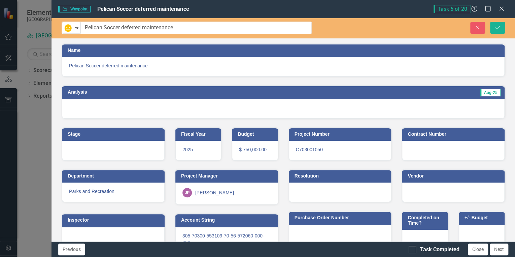
click at [179, 110] on div at bounding box center [283, 109] width 443 height 20
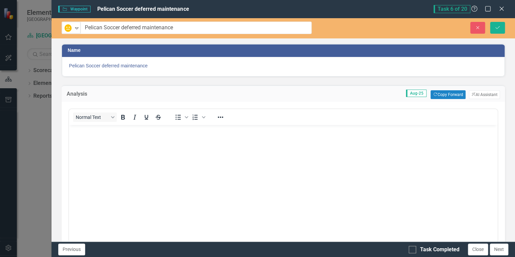
scroll to position [0, 0]
click at [447, 95] on button "Copy Forward Copy Forward" at bounding box center [448, 94] width 35 height 9
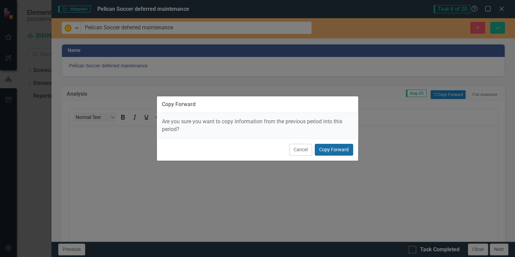
click at [337, 148] on button "Copy Forward" at bounding box center [334, 150] width 38 height 12
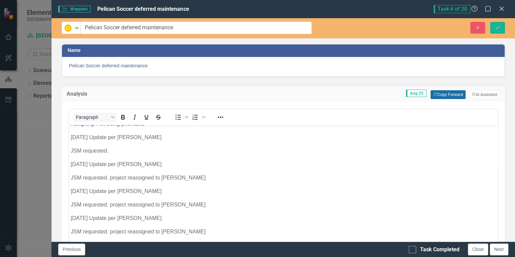
scroll to position [166, 0]
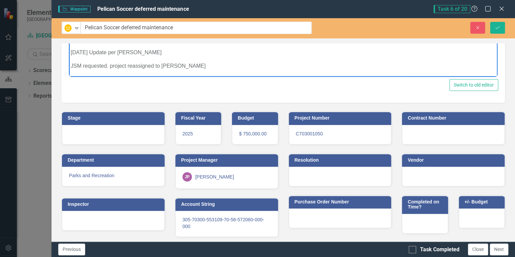
click at [195, 69] on p "JSM requested. project reassigned to [PERSON_NAME]" at bounding box center [283, 66] width 425 height 8
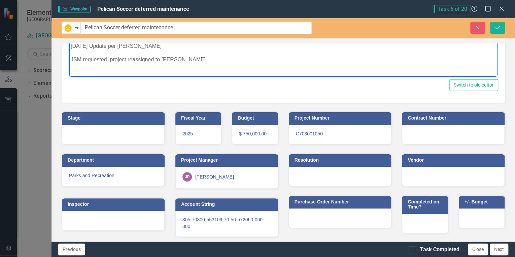
scroll to position [147, 0]
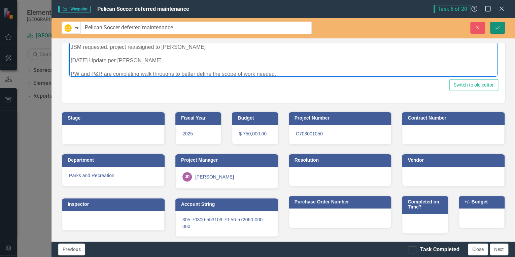
click at [500, 25] on icon "Save" at bounding box center [498, 27] width 6 height 5
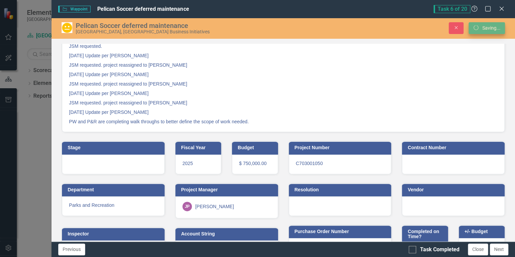
scroll to position [163, 0]
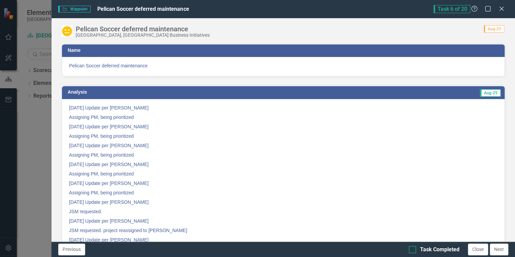
click at [412, 248] on input "Task Completed" at bounding box center [411, 248] width 4 height 4
checkbox input "true"
click at [501, 249] on button "Next" at bounding box center [499, 250] width 19 height 12
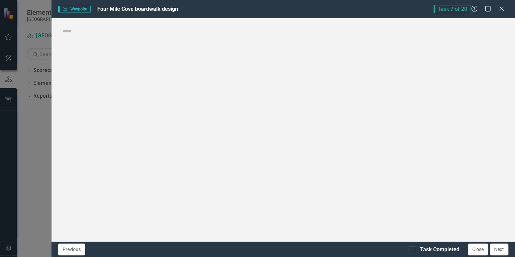
checkbox input "true"
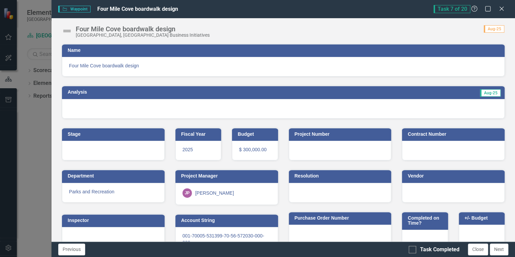
click at [68, 31] on img at bounding box center [67, 31] width 11 height 11
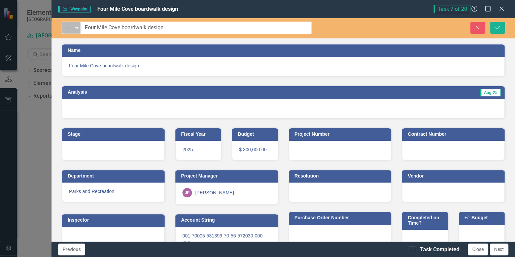
click at [73, 28] on div "Not Defined" at bounding box center [68, 27] width 10 height 9
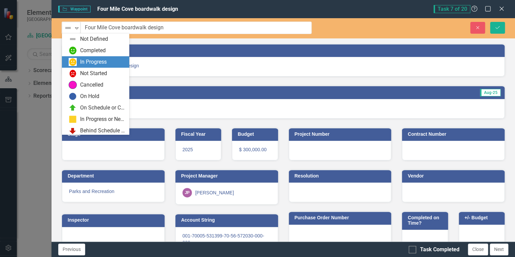
click at [85, 62] on div "In Progress" at bounding box center [93, 62] width 27 height 8
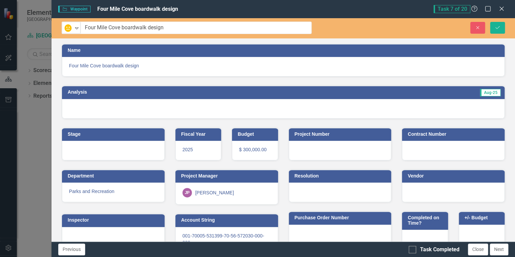
click at [312, 104] on div at bounding box center [283, 109] width 443 height 20
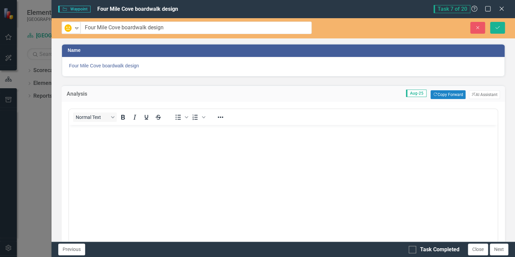
scroll to position [0, 0]
click at [450, 94] on button "Copy Forward Copy Forward" at bounding box center [448, 94] width 35 height 9
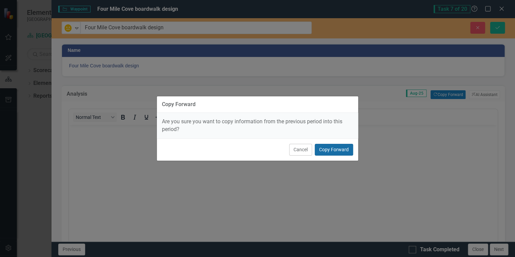
click at [348, 149] on button "Copy Forward" at bounding box center [334, 150] width 38 height 12
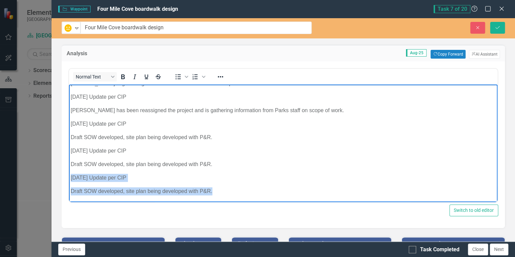
scroll to position [77, 0]
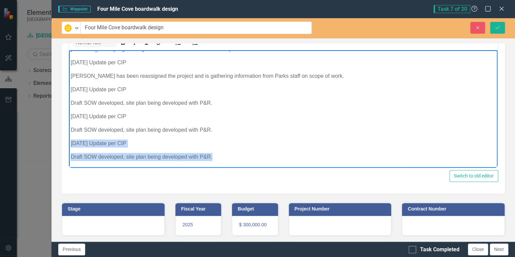
drag, startPoint x: 69, startPoint y: 141, endPoint x: 231, endPoint y: 240, distance: 189.5
click at [231, 168] on html "[DATE] Update per CIP Assigning PM, being prioritized [DATE] Update per CIP Ass…" at bounding box center [283, 31] width 429 height 273
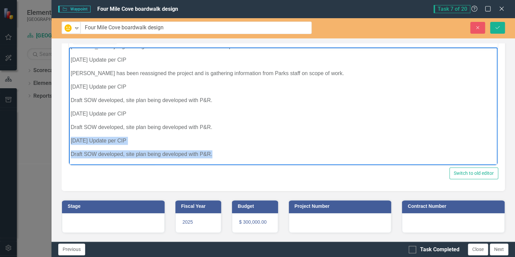
copy body "[DATE] Update per CIP Draft SOW developed, site plan being developed with P&R."
click at [249, 150] on p "Draft SOW developed, site plan being developed with P&R." at bounding box center [283, 154] width 425 height 8
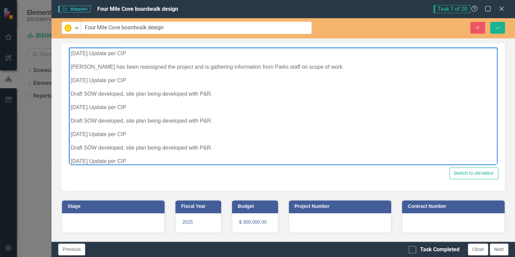
scroll to position [174, 0]
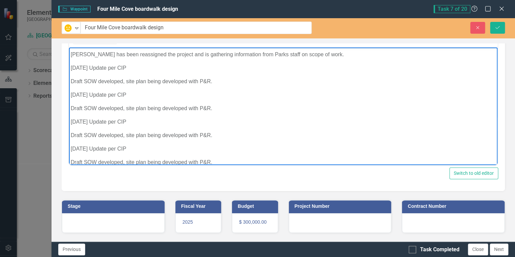
click at [72, 148] on p "[DATE] Update per CIP" at bounding box center [283, 149] width 425 height 8
click at [500, 27] on icon "Save" at bounding box center [498, 27] width 6 height 5
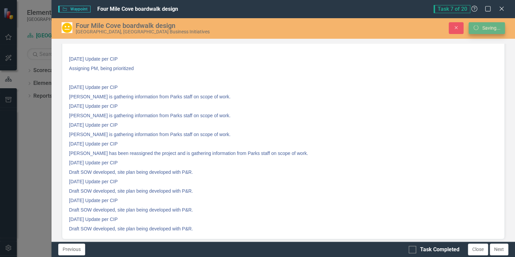
scroll to position [74, 0]
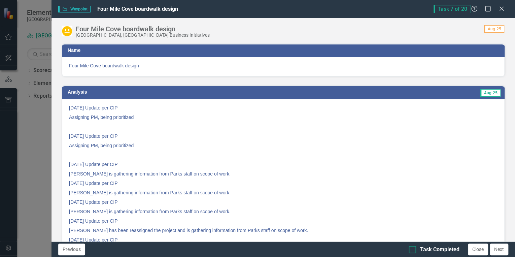
click at [414, 248] on div at bounding box center [412, 249] width 7 height 7
click at [413, 248] on input "Task Completed" at bounding box center [411, 248] width 4 height 4
checkbox input "true"
click at [500, 252] on button "Next" at bounding box center [499, 250] width 19 height 12
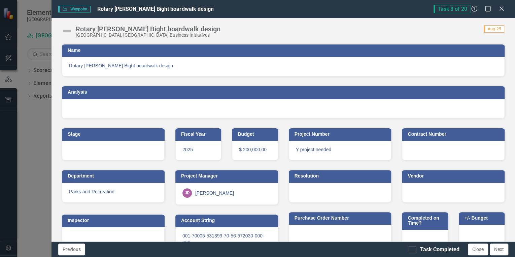
checkbox input "true"
click at [66, 30] on img at bounding box center [67, 31] width 11 height 11
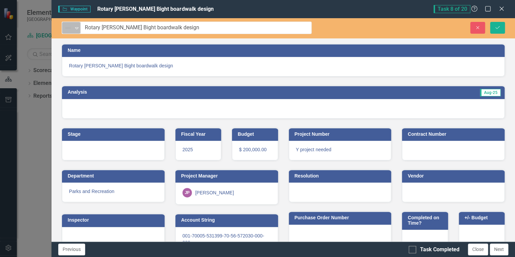
click at [74, 29] on icon "Expand" at bounding box center [76, 27] width 7 height 5
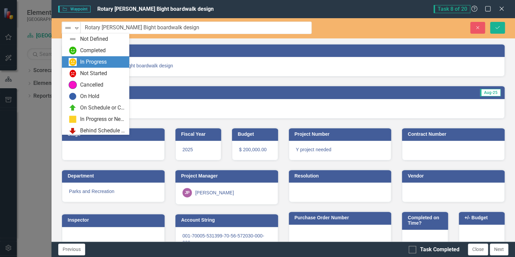
click at [94, 61] on div "In Progress" at bounding box center [93, 62] width 27 height 8
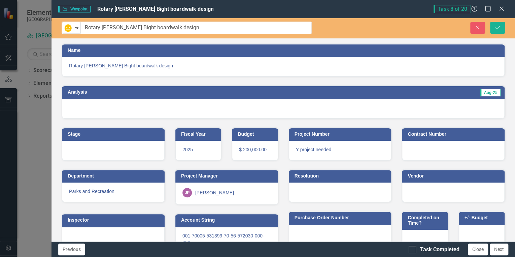
click at [299, 102] on div at bounding box center [283, 109] width 443 height 20
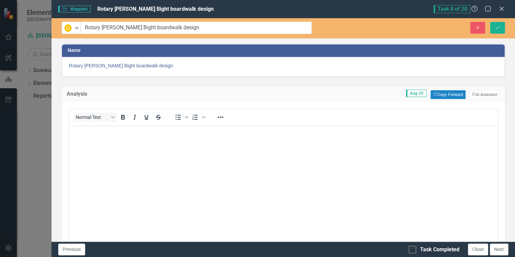
scroll to position [0, 0]
click at [444, 94] on button "Copy Forward Copy Forward" at bounding box center [448, 94] width 35 height 9
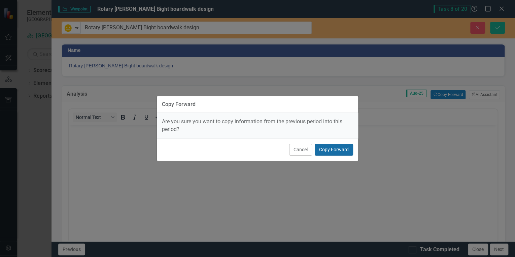
click at [337, 151] on button "Copy Forward" at bounding box center [334, 150] width 38 height 12
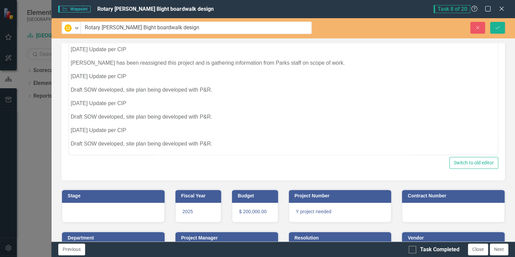
scroll to position [85, 0]
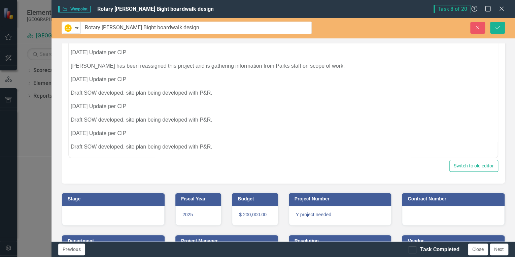
click at [236, 148] on p "Draft SOW developed, site plan being developed with P&R." at bounding box center [283, 147] width 425 height 8
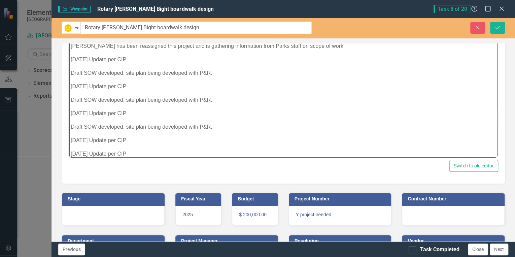
scroll to position [187, 0]
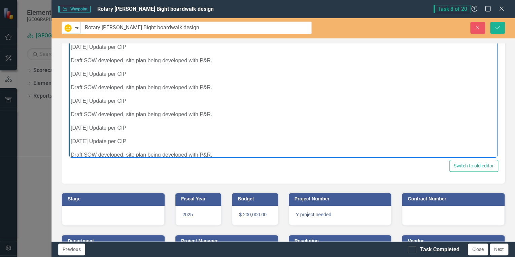
drag, startPoint x: 126, startPoint y: 139, endPoint x: -64, endPoint y: 143, distance: 189.7
click at [69, 143] on html "[DATE] Update per CIP Assigning PM, being prioritized [DATE] Update per CIP Pro…" at bounding box center [283, 9] width 429 height 313
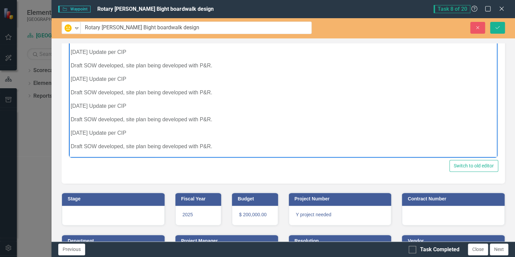
scroll to position [182, 0]
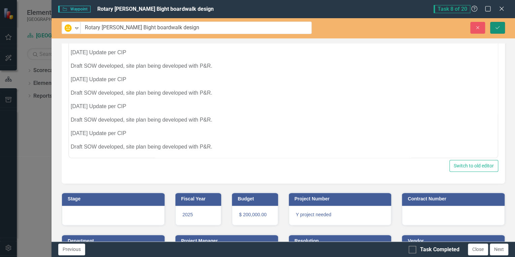
click at [495, 26] on icon "Save" at bounding box center [498, 27] width 6 height 5
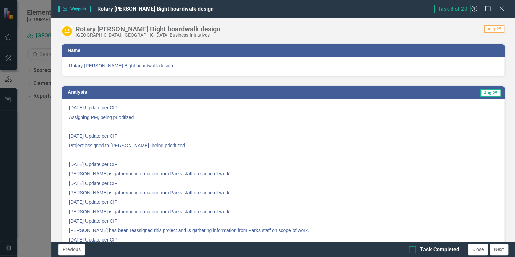
click at [411, 250] on input "Task Completed" at bounding box center [411, 248] width 4 height 4
checkbox input "true"
click at [497, 251] on button "Next" at bounding box center [499, 250] width 19 height 12
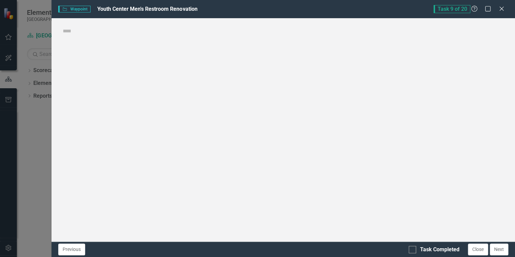
checkbox input "true"
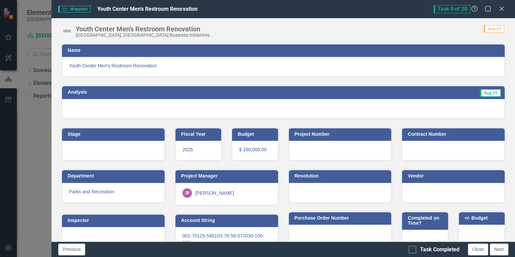
click at [65, 31] on img at bounding box center [67, 31] width 11 height 11
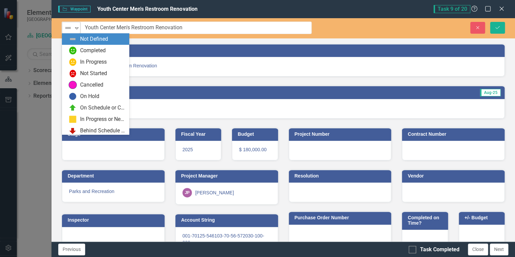
click at [67, 31] on img at bounding box center [68, 28] width 8 height 8
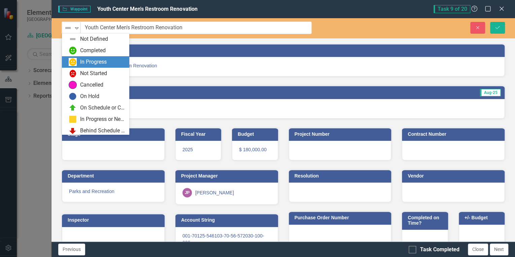
click at [89, 61] on div "In Progress" at bounding box center [93, 62] width 27 height 8
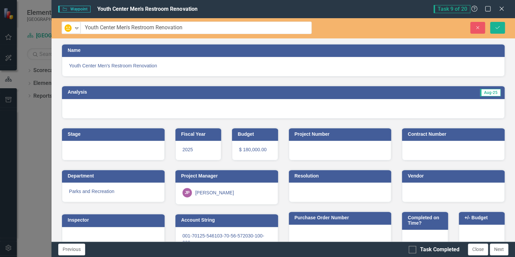
click at [396, 102] on div at bounding box center [283, 109] width 443 height 20
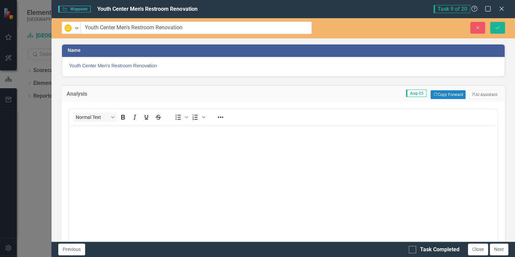
scroll to position [0, 0]
click at [476, 95] on button "ClearPoint AI AI Assistant" at bounding box center [484, 94] width 31 height 9
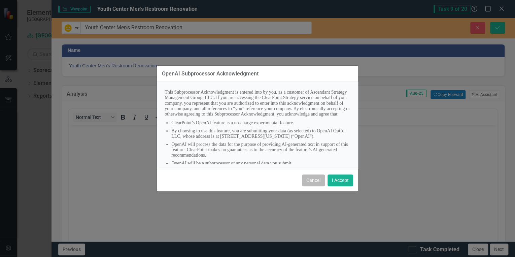
click at [315, 179] on button "Cancel" at bounding box center [313, 180] width 23 height 12
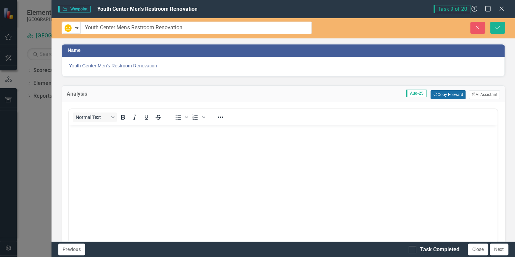
click at [439, 95] on button "Copy Forward Copy Forward" at bounding box center [448, 94] width 35 height 9
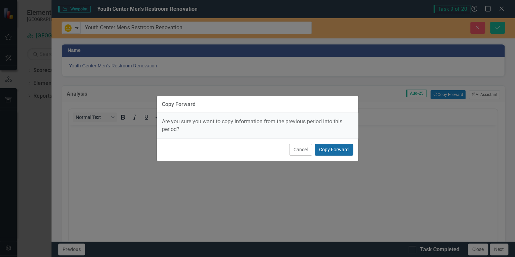
click at [345, 153] on button "Copy Forward" at bounding box center [334, 150] width 38 height 12
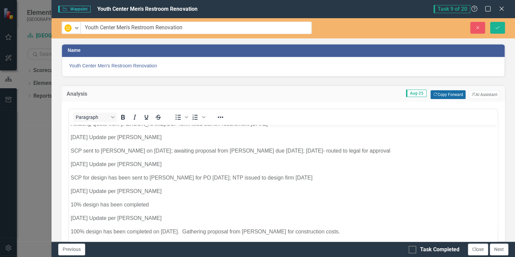
scroll to position [166, 0]
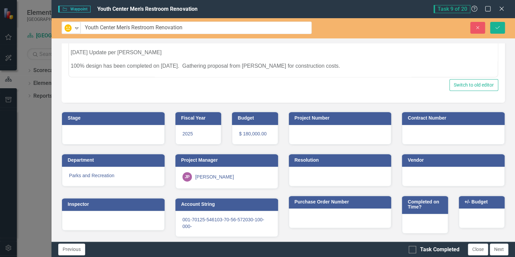
click at [339, 69] on p "100% design has been completed on [DATE]. Gathering proposal from [PERSON_NAME]…" at bounding box center [283, 66] width 425 height 8
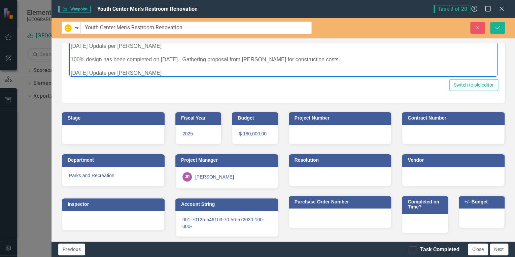
scroll to position [175, 0]
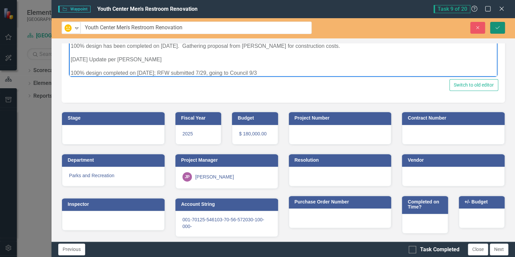
click at [500, 30] on button "Save" at bounding box center [497, 28] width 15 height 12
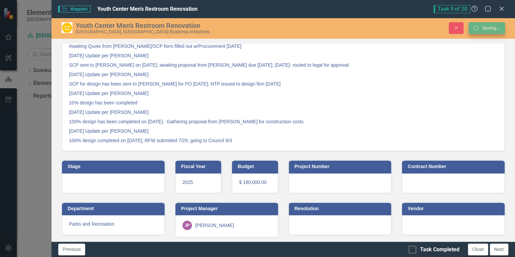
scroll to position [163, 0]
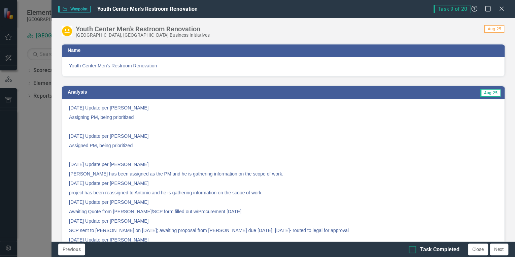
click at [413, 248] on input "Task Completed" at bounding box center [411, 248] width 4 height 4
checkbox input "true"
click at [498, 250] on button "Next" at bounding box center [499, 250] width 19 height 12
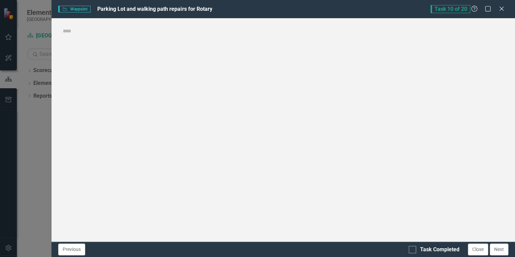
checkbox input "true"
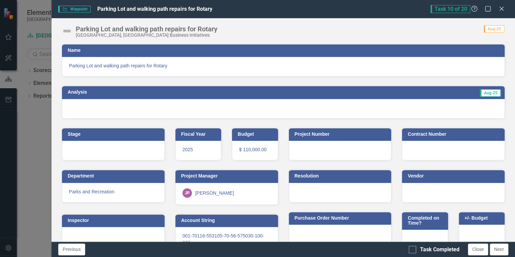
click at [67, 30] on img at bounding box center [67, 31] width 11 height 11
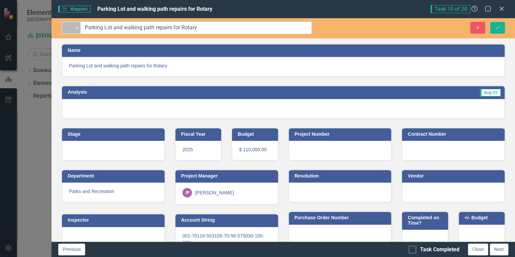
click at [74, 30] on icon "Expand" at bounding box center [76, 27] width 7 height 5
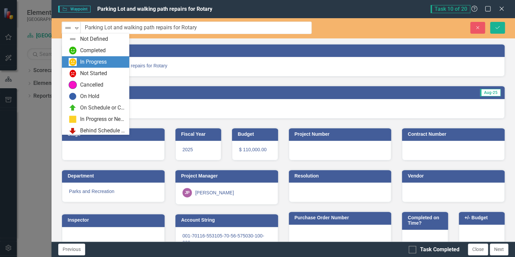
click at [92, 62] on div "In Progress" at bounding box center [93, 62] width 27 height 8
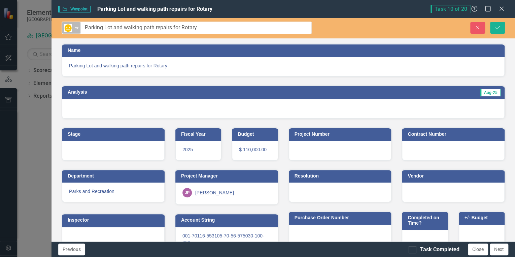
click at [74, 29] on icon "Expand" at bounding box center [76, 27] width 7 height 5
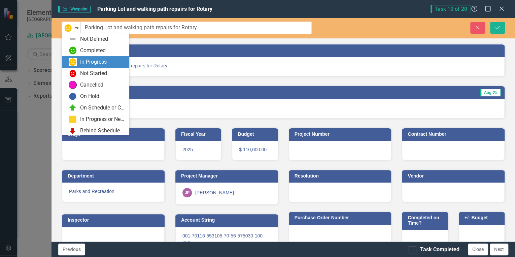
scroll to position [13, 0]
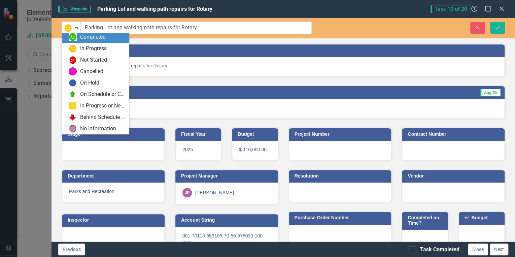
click at [100, 37] on div "Completed" at bounding box center [93, 37] width 26 height 8
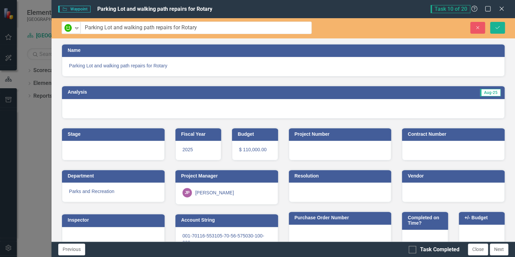
click at [455, 109] on div at bounding box center [283, 109] width 443 height 20
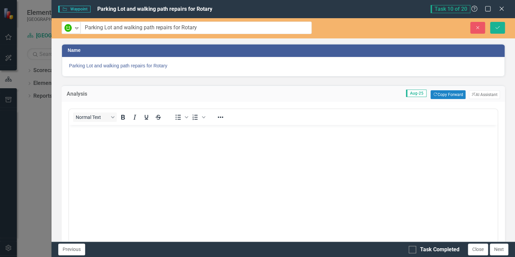
scroll to position [0, 0]
click at [451, 94] on button "Copy Forward Copy Forward" at bounding box center [448, 94] width 35 height 9
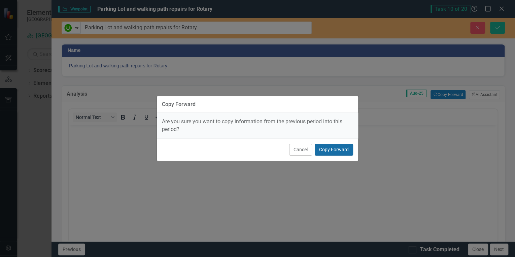
click at [340, 150] on button "Copy Forward" at bounding box center [334, 150] width 38 height 12
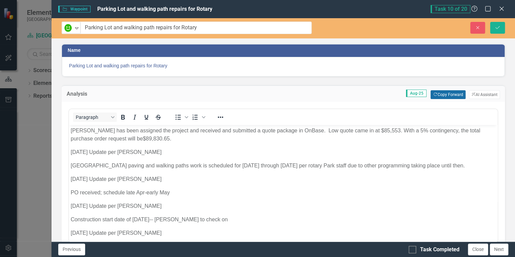
scroll to position [176, 0]
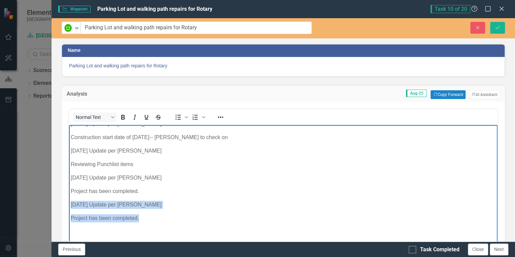
drag, startPoint x: 73, startPoint y: 203, endPoint x: 172, endPoint y: 216, distance: 99.8
click at [172, 216] on body "[DATE] Update per [PERSON_NAME] Assigning PM, being prioritized [DATE] Update p…" at bounding box center [283, 95] width 429 height 294
copy body "[DATE] Update per [PERSON_NAME] Project has been completed."
click at [174, 218] on p "Project has been completed." at bounding box center [283, 218] width 425 height 8
click at [174, 217] on p "Project has been completed." at bounding box center [283, 218] width 425 height 8
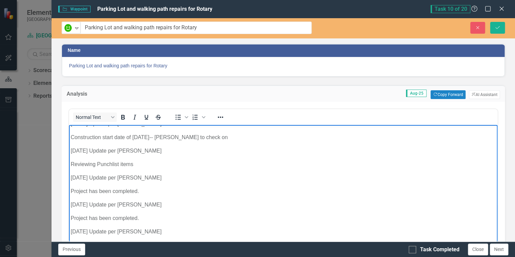
scroll to position [183, 0]
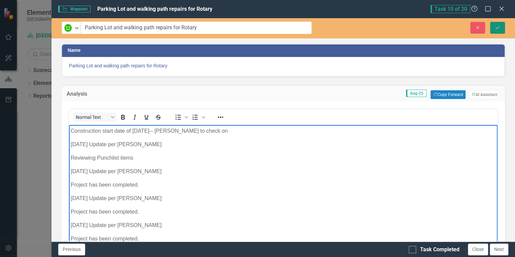
click at [504, 28] on button "Save" at bounding box center [497, 28] width 15 height 12
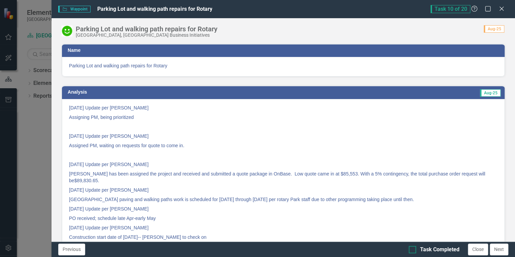
click at [415, 249] on div at bounding box center [412, 249] width 7 height 7
click at [413, 249] on input "Task Completed" at bounding box center [411, 248] width 4 height 4
checkbox input "true"
click at [497, 249] on button "Next" at bounding box center [499, 250] width 19 height 12
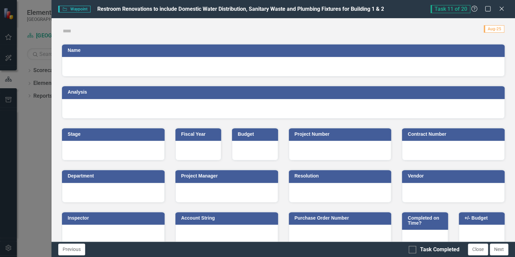
checkbox input "true"
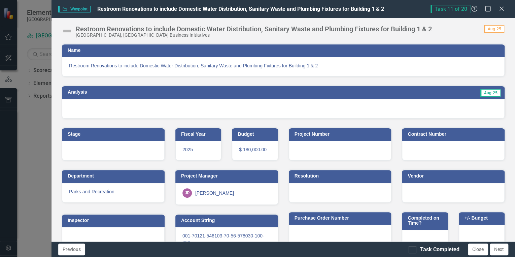
click at [69, 29] on img at bounding box center [67, 31] width 11 height 11
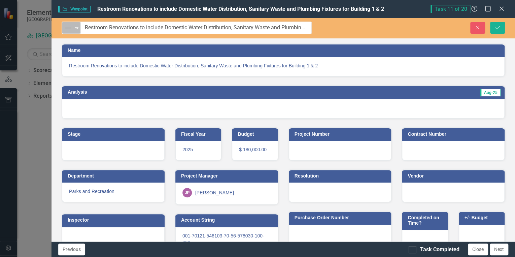
click at [75, 31] on div "Expand" at bounding box center [76, 27] width 7 height 11
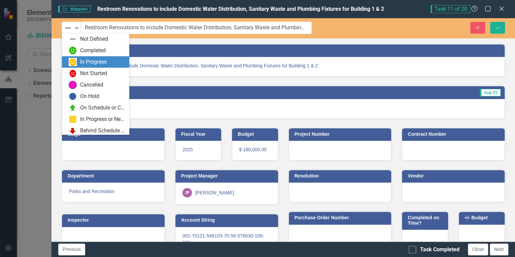
click at [89, 63] on div "In Progress" at bounding box center [93, 62] width 27 height 8
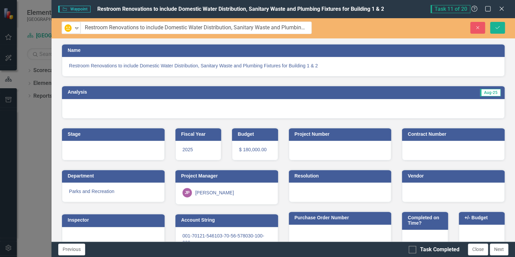
click at [483, 107] on div at bounding box center [283, 109] width 443 height 20
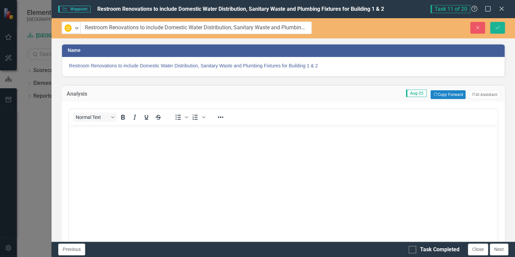
scroll to position [0, 0]
click at [446, 93] on button "Copy Forward Copy Forward" at bounding box center [448, 94] width 35 height 9
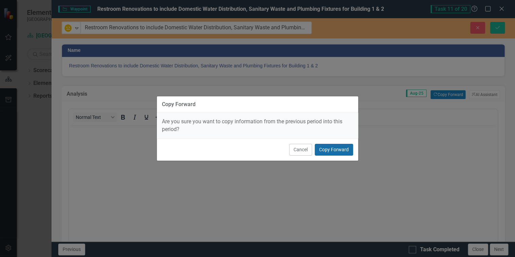
click at [324, 145] on button "Copy Forward" at bounding box center [334, 150] width 38 height 12
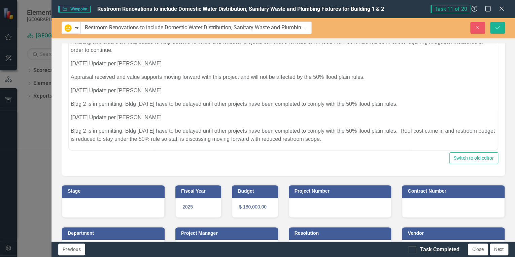
scroll to position [85, 0]
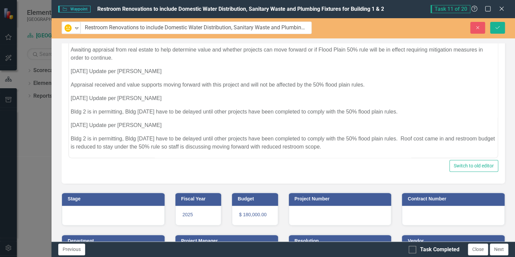
click at [356, 150] on p "Bldg 2 is in permitting, Bldg [DATE] have to be delayed until other projects ha…" at bounding box center [283, 143] width 425 height 16
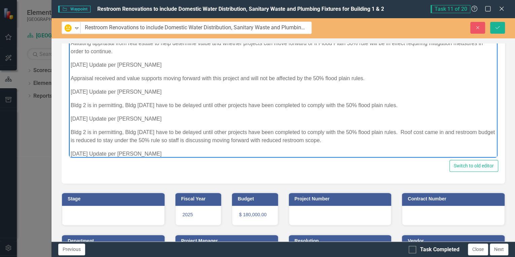
scroll to position [199, 0]
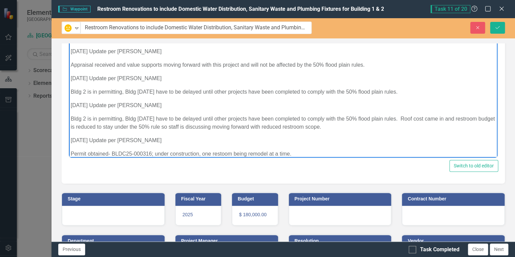
click at [72, 153] on p "Permit obtained- BLDC25-000316; under construction, one restoom being remodel a…" at bounding box center [283, 154] width 425 height 8
click at [71, 153] on p "Permit obtained- BLDC25-000316; under construction, one restoom being remodel a…" at bounding box center [283, 154] width 425 height 8
click at [321, 151] on p "Bldg 2 Permit obtained- BLDC25-000316; under construction, one restroom being r…" at bounding box center [283, 154] width 425 height 8
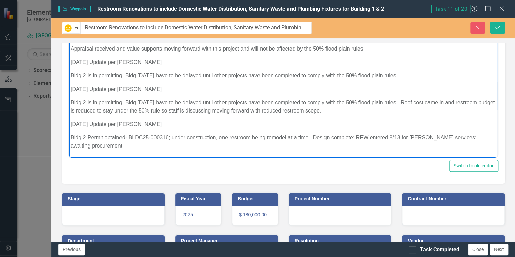
click at [314, 137] on p "Bldg 2 Permit obtained- BLDC25-000316; under construction, one restroom being r…" at bounding box center [283, 146] width 425 height 24
click at [106, 147] on p "Bldg 2 Permit obtained- BLDC25-000316; under construction, one restroom being r…" at bounding box center [283, 146] width 425 height 24
click at [497, 27] on icon "Save" at bounding box center [498, 27] width 6 height 5
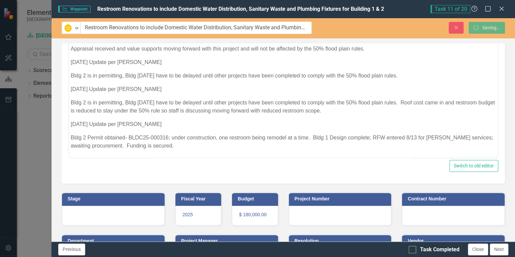
scroll to position [82, 0]
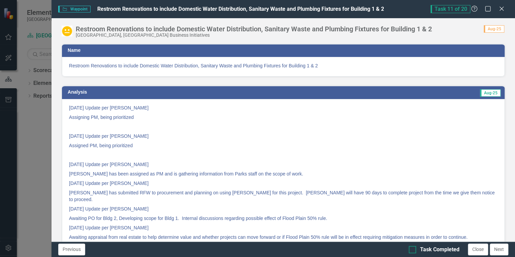
click at [412, 249] on input "Task Completed" at bounding box center [411, 248] width 4 height 4
checkbox input "true"
click at [501, 249] on button "Next" at bounding box center [499, 250] width 19 height 12
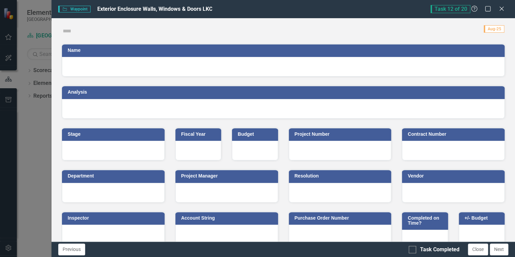
checkbox input "true"
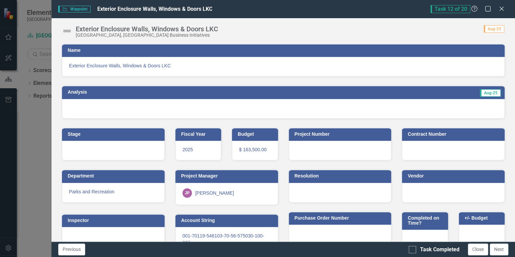
click at [70, 31] on img at bounding box center [67, 31] width 11 height 11
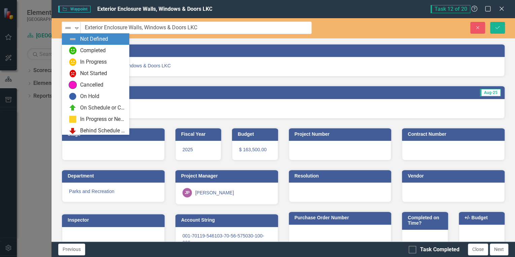
click at [70, 31] on img at bounding box center [68, 28] width 8 height 8
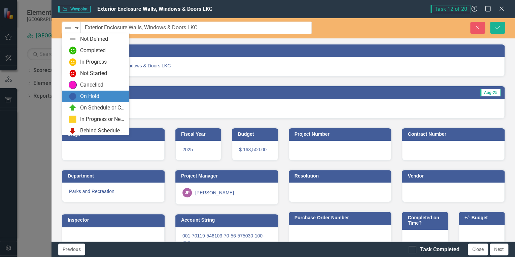
click at [88, 97] on div "On Hold" at bounding box center [89, 97] width 19 height 8
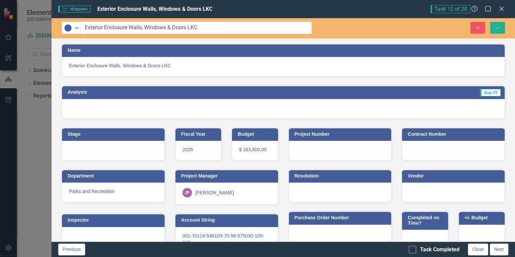
click at [422, 112] on div at bounding box center [283, 109] width 443 height 20
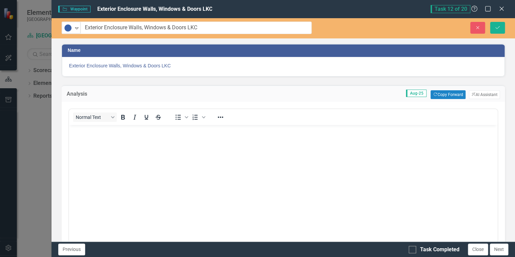
scroll to position [0, 0]
click at [438, 93] on button "Copy Forward Copy Forward" at bounding box center [448, 94] width 35 height 9
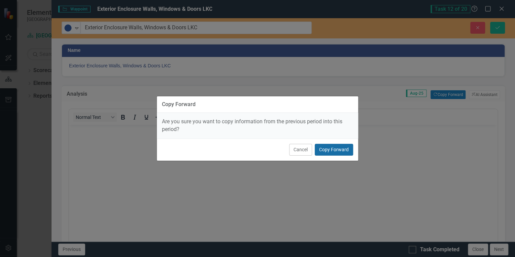
drag, startPoint x: 325, startPoint y: 150, endPoint x: 342, endPoint y: 158, distance: 18.7
click at [325, 150] on button "Copy Forward" at bounding box center [334, 150] width 38 height 12
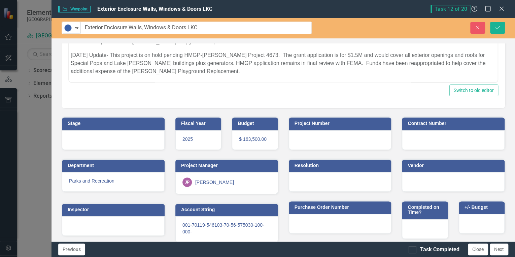
scroll to position [166, 0]
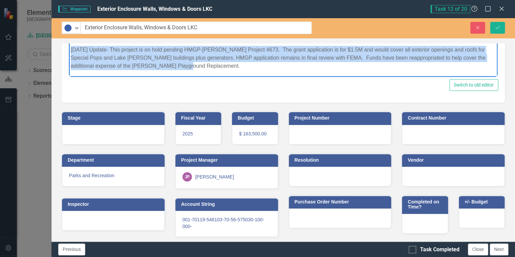
drag, startPoint x: 71, startPoint y: 49, endPoint x: 204, endPoint y: 72, distance: 135.3
copy p "[DATE] Update- This project is on hold pending HMGP-[PERSON_NAME] Project 4673.…"
click at [192, 68] on p "[DATE] Update- This project is on hold pending HMGP-[PERSON_NAME] Project 4673.…" at bounding box center [283, 58] width 425 height 24
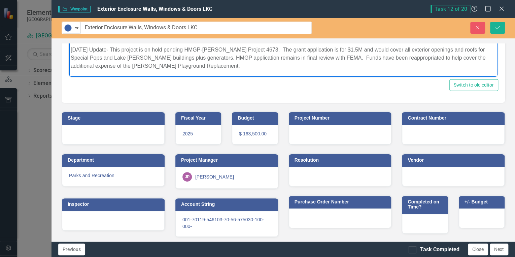
scroll to position [147, 0]
click at [72, 49] on p "[DATE] Update- This project is on hold pending HMGP-[PERSON_NAME] Project 4673.…" at bounding box center [283, 58] width 425 height 24
click at [75, 50] on p "[DATE] Update- This project is on hold pending HMGP-[PERSON_NAME] Project 4673.…" at bounding box center [283, 58] width 425 height 24
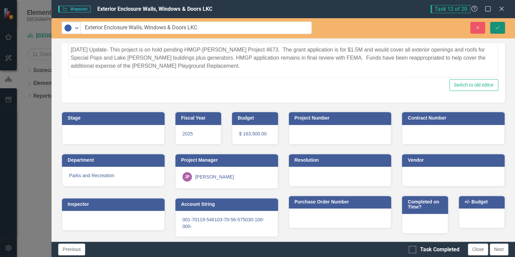
click at [498, 25] on icon "Save" at bounding box center [498, 27] width 6 height 5
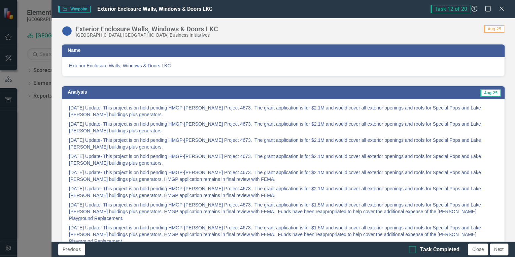
click at [411, 249] on input "Task Completed" at bounding box center [411, 248] width 4 height 4
checkbox input "true"
click at [498, 249] on button "Next" at bounding box center [499, 250] width 19 height 12
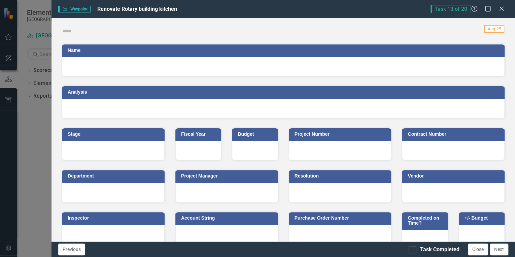
checkbox input "true"
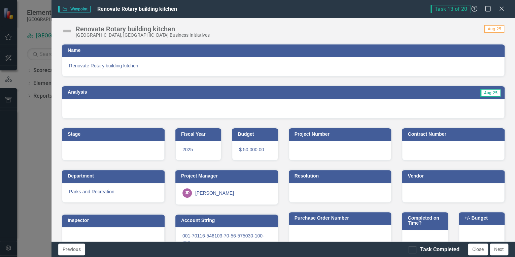
click at [65, 30] on img at bounding box center [67, 31] width 11 height 11
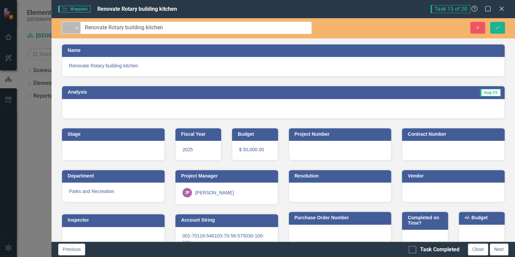
click at [79, 32] on div "Expand" at bounding box center [76, 27] width 7 height 11
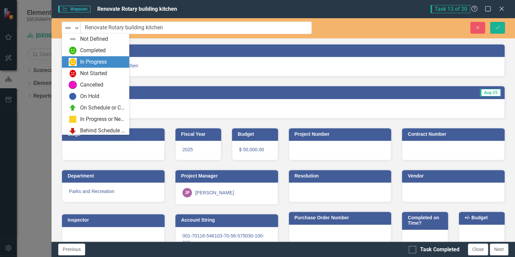
click at [91, 64] on div "In Progress" at bounding box center [93, 62] width 27 height 8
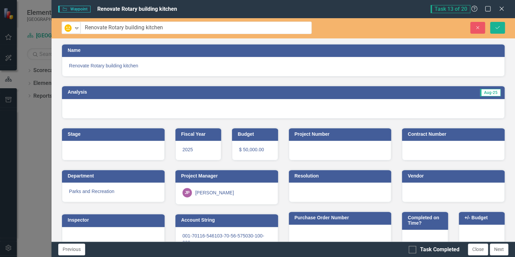
click at [480, 110] on div at bounding box center [283, 109] width 443 height 20
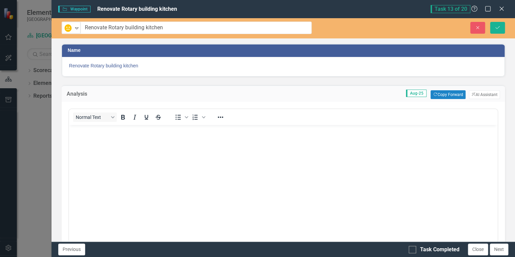
scroll to position [0, 0]
click at [445, 97] on button "Copy Forward Copy Forward" at bounding box center [448, 94] width 35 height 9
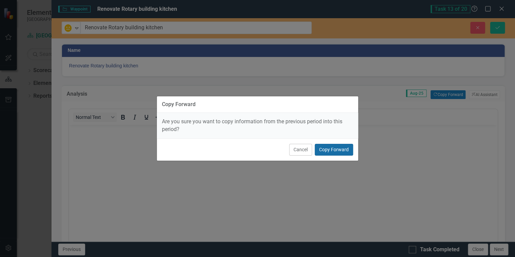
click at [332, 151] on button "Copy Forward" at bounding box center [334, 150] width 38 height 12
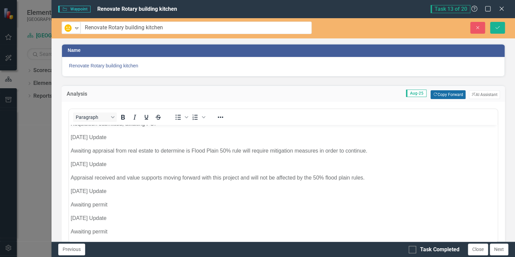
scroll to position [166, 0]
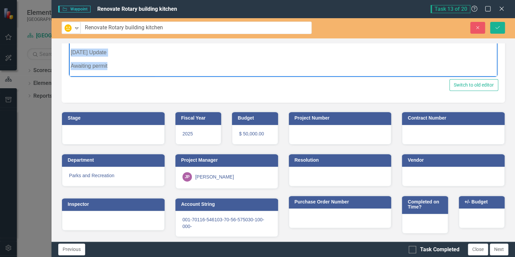
drag, startPoint x: 70, startPoint y: 51, endPoint x: 135, endPoint y: 66, distance: 66.1
copy body "[DATE] Update Awaiting permit"
click at [139, 67] on p "Awaiting permit" at bounding box center [283, 66] width 425 height 8
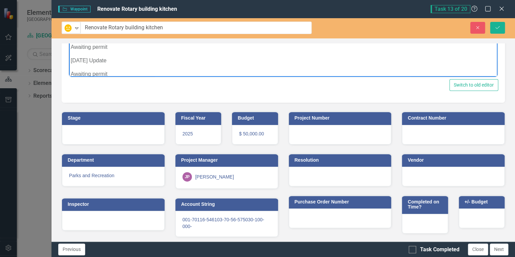
drag, startPoint x: 70, startPoint y: 60, endPoint x: 72, endPoint y: 65, distance: 5.0
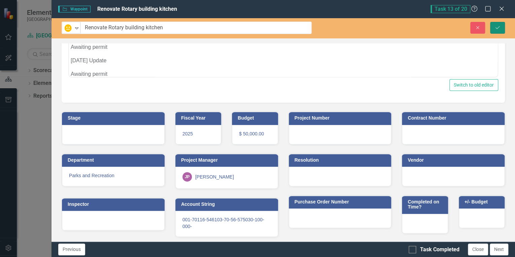
click at [501, 26] on icon "Save" at bounding box center [498, 27] width 6 height 5
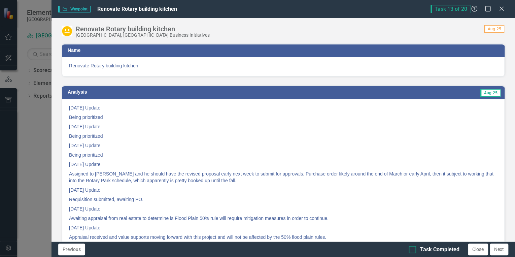
click at [413, 248] on input "Task Completed" at bounding box center [411, 248] width 4 height 4
checkbox input "true"
click at [501, 249] on button "Next" at bounding box center [499, 250] width 19 height 12
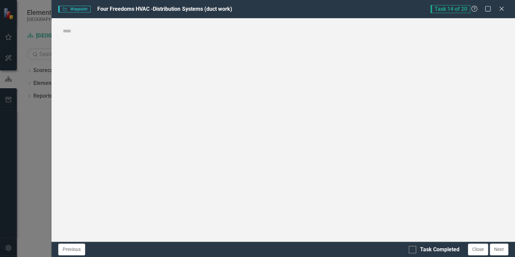
checkbox input "true"
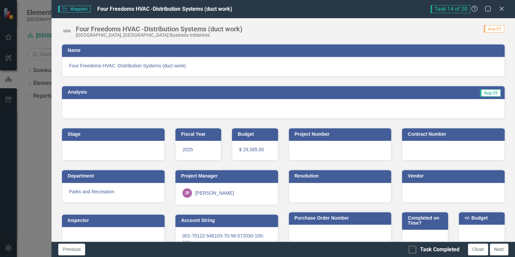
click at [65, 31] on img at bounding box center [67, 31] width 11 height 11
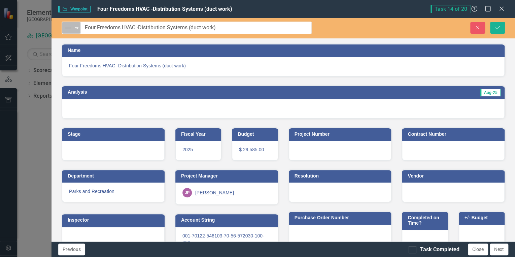
click at [76, 26] on icon "Expand" at bounding box center [76, 27] width 7 height 5
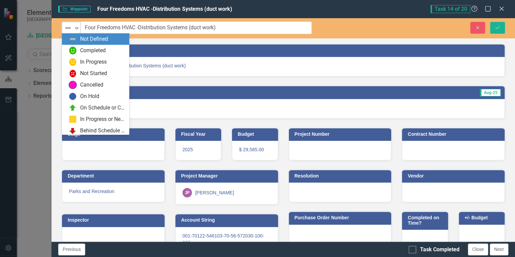
click at [76, 26] on icon "Expand" at bounding box center [76, 27] width 7 height 5
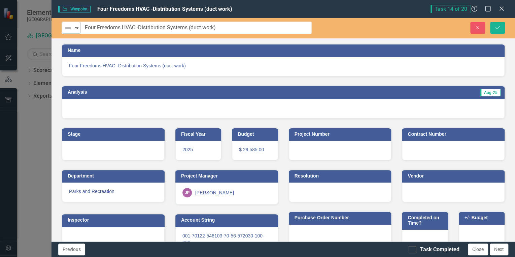
click at [75, 28] on icon "Expand" at bounding box center [76, 27] width 7 height 5
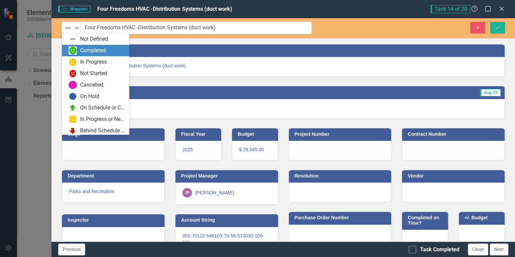
click at [91, 49] on div "Completed" at bounding box center [93, 51] width 26 height 8
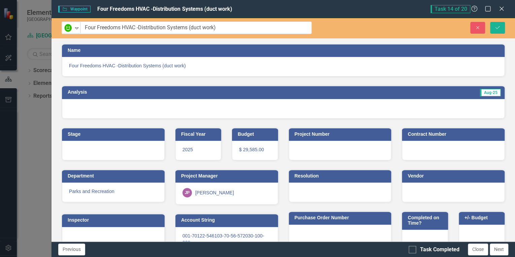
click at [351, 100] on div at bounding box center [283, 109] width 443 height 20
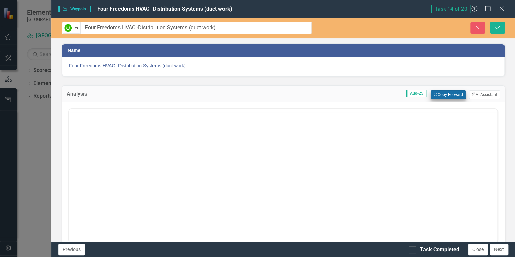
scroll to position [0, 0]
click at [450, 93] on button "Copy Forward Copy Forward" at bounding box center [448, 94] width 35 height 9
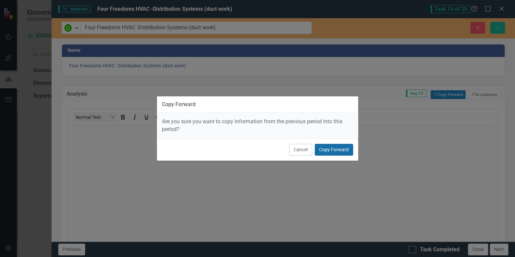
click at [339, 147] on button "Copy Forward" at bounding box center [334, 150] width 38 height 12
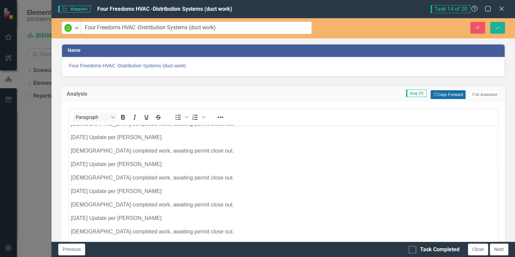
scroll to position [166, 0]
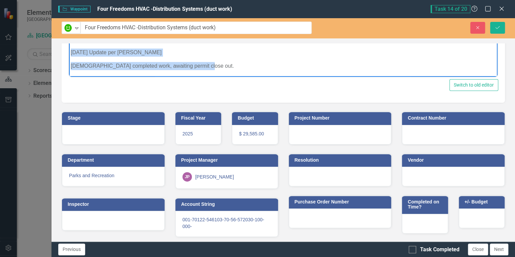
drag, startPoint x: 69, startPoint y: 52, endPoint x: 228, endPoint y: 70, distance: 159.4
copy body "[DATE] Update per [PERSON_NAME][DEMOGRAPHIC_DATA] completed work, awaiting perm…"
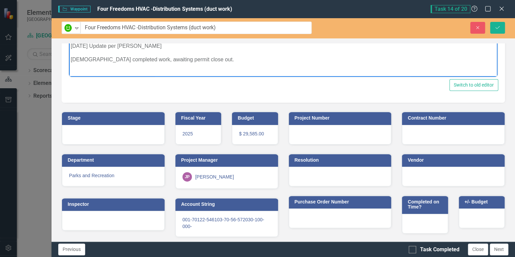
scroll to position [147, 0]
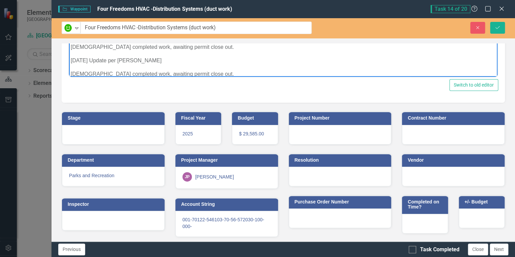
click at [73, 58] on p "[DATE] Update per [PERSON_NAME]" at bounding box center [283, 61] width 425 height 8
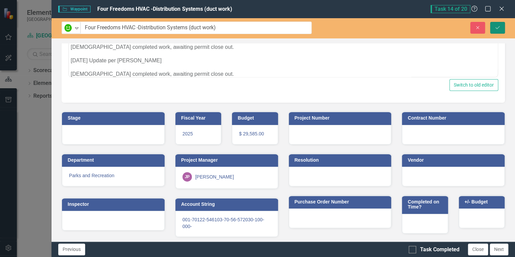
click at [496, 27] on icon "Save" at bounding box center [498, 27] width 6 height 5
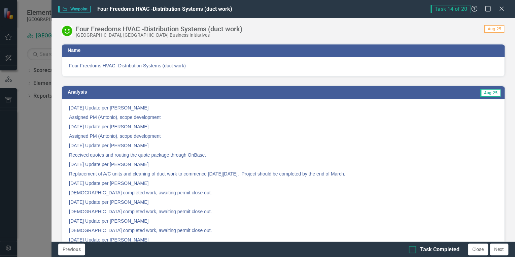
click at [411, 251] on div at bounding box center [412, 249] width 7 height 7
click at [411, 250] on input "Task Completed" at bounding box center [411, 248] width 4 height 4
checkbox input "true"
click at [498, 250] on button "Next" at bounding box center [499, 250] width 19 height 12
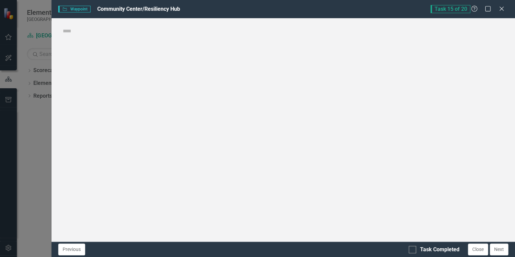
checkbox input "true"
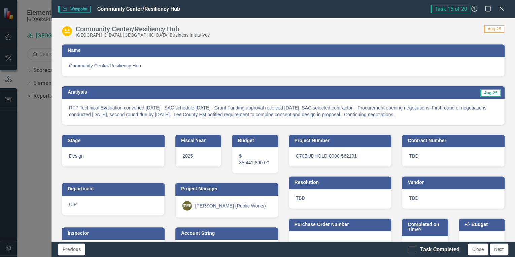
click at [444, 109] on p "RFP Technical Evaluation convened [DATE]. SAC schedule [DATE]. Grant Funding ap…" at bounding box center [283, 110] width 429 height 13
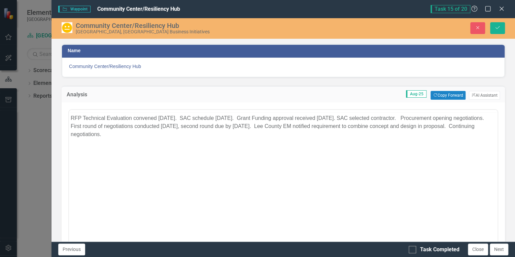
scroll to position [0, 0]
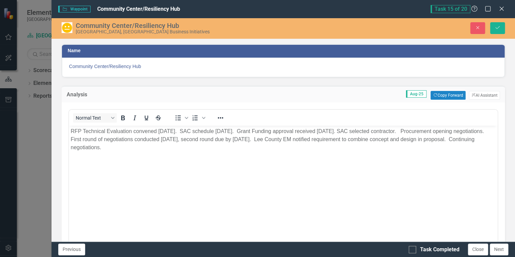
click at [301, 99] on div "Analysis Aug-25 Copy Forward Copy Forward ClearPoint AI AI Assistant" at bounding box center [284, 94] width 444 height 17
click at [206, 28] on div "Community Center/Resiliency Hub" at bounding box center [192, 25] width 233 height 7
click at [281, 59] on div "Community Center/Resiliency Hub" at bounding box center [283, 68] width 443 height 20
click at [437, 93] on button "Copy Forward Copy Forward" at bounding box center [448, 95] width 35 height 9
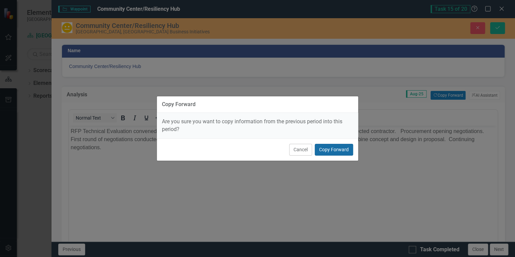
click at [348, 148] on button "Copy Forward" at bounding box center [334, 150] width 38 height 12
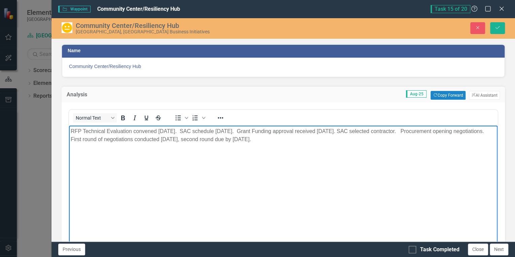
click at [315, 141] on p "RFP Technical Evaluation convened [DATE]. SAC schedule [DATE]. Grant Funding ap…" at bounding box center [283, 135] width 425 height 16
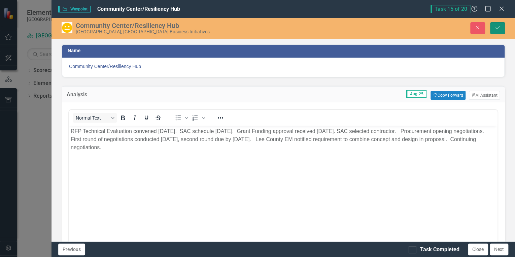
click at [496, 27] on icon "Save" at bounding box center [498, 27] width 6 height 5
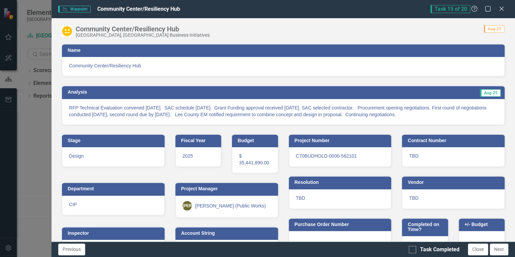
click at [408, 249] on div "Previous Task Completed Close Next" at bounding box center [284, 249] width 464 height 15
click at [411, 250] on input "Task Completed" at bounding box center [411, 248] width 4 height 4
checkbox input "true"
click at [497, 250] on button "Next" at bounding box center [499, 250] width 19 height 12
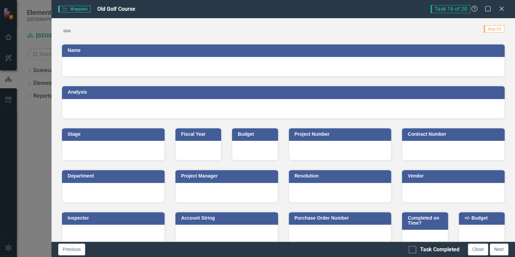
checkbox input "true"
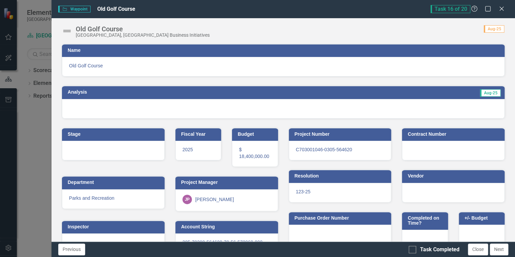
click at [69, 28] on img at bounding box center [67, 31] width 11 height 11
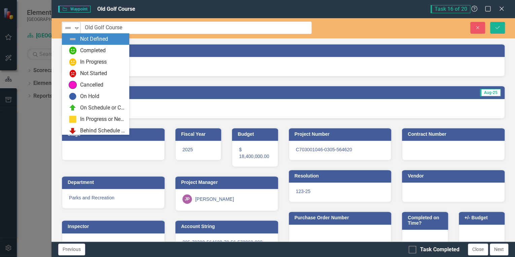
click at [72, 30] on div "Not Defined" at bounding box center [68, 28] width 9 height 8
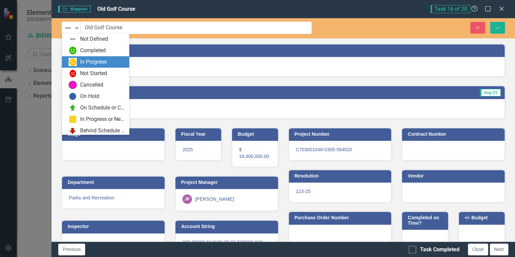
click at [79, 59] on div "In Progress" at bounding box center [97, 62] width 57 height 8
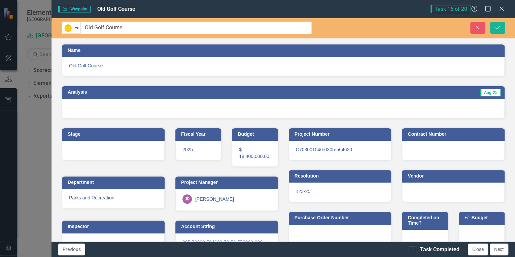
click at [418, 110] on div at bounding box center [283, 109] width 443 height 20
click at [418, 111] on div at bounding box center [283, 109] width 443 height 20
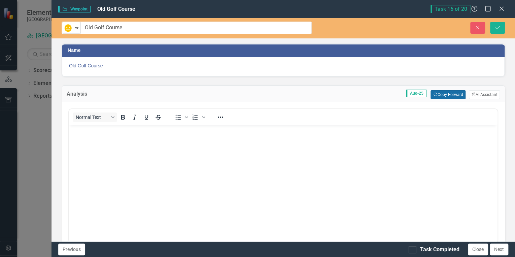
click at [435, 94] on button "Copy Forward Copy Forward" at bounding box center [448, 94] width 35 height 9
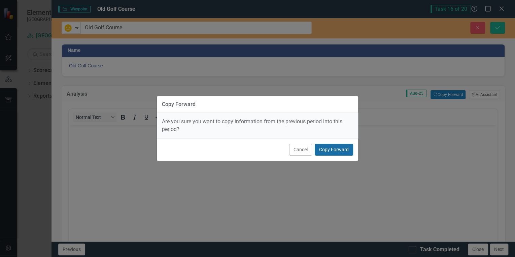
click at [331, 148] on button "Copy Forward" at bounding box center [334, 150] width 38 height 12
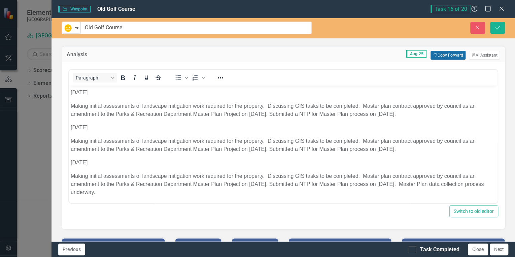
scroll to position [54, 0]
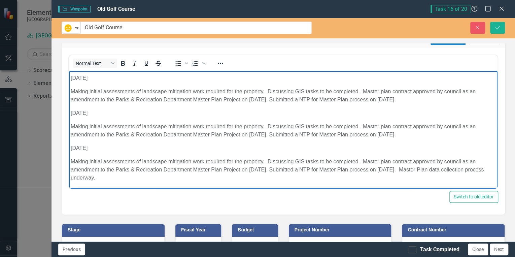
drag, startPoint x: 70, startPoint y: 145, endPoint x: 145, endPoint y: 181, distance: 83.3
click at [145, 181] on body "[DATE] Update Making initial assessments of landscape mitigation work required …" at bounding box center [283, 29] width 429 height 319
copy body "[DATE] Making initial assessments of landscape mitigation work required for the…"
click at [146, 183] on body "[DATE] Update Making initial assessments of landscape mitigation work required …" at bounding box center [283, 29] width 429 height 319
click at [145, 182] on body "[DATE] Update Making initial assessments of landscape mitigation work required …" at bounding box center [283, 29] width 429 height 319
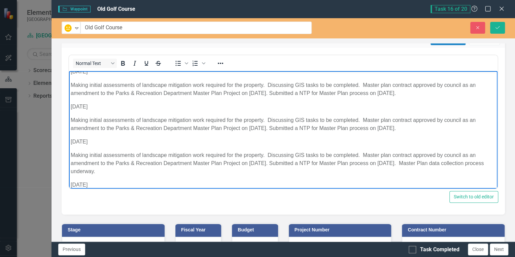
scroll to position [236, 0]
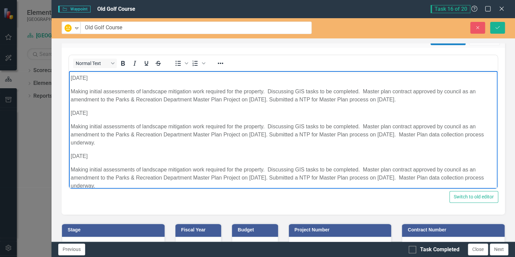
click at [73, 154] on p "[DATE]" at bounding box center [283, 156] width 425 height 8
click at [260, 161] on body "[DATE] Update Making initial assessments of landscape mitigation work required …" at bounding box center [283, 16] width 429 height 362
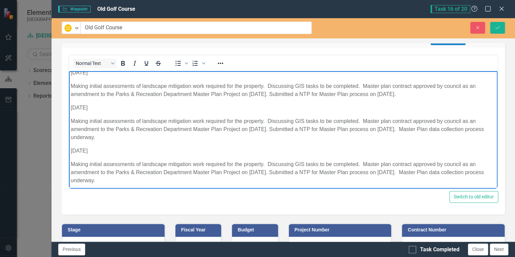
scroll to position [244, 0]
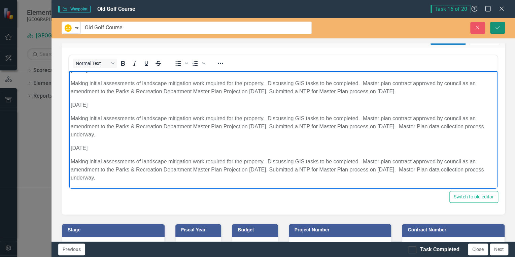
click at [498, 25] on icon "Save" at bounding box center [498, 27] width 6 height 5
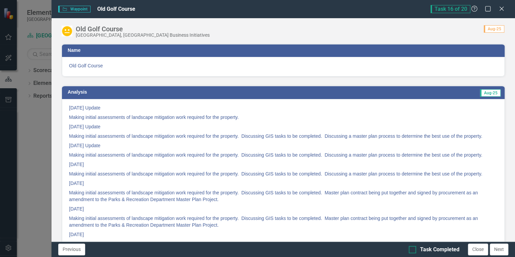
click at [413, 251] on div at bounding box center [412, 249] width 7 height 7
click at [413, 250] on input "Task Completed" at bounding box center [411, 248] width 4 height 4
checkbox input "true"
click at [499, 249] on button "Next" at bounding box center [499, 250] width 19 height 12
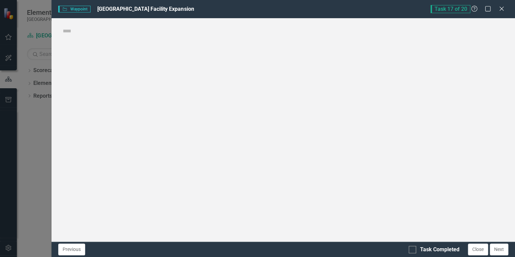
checkbox input "true"
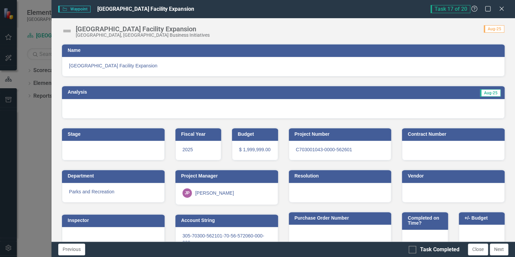
click at [71, 30] on img at bounding box center [67, 31] width 11 height 11
click at [67, 30] on img at bounding box center [67, 31] width 11 height 11
click at [68, 31] on img at bounding box center [67, 31] width 11 height 11
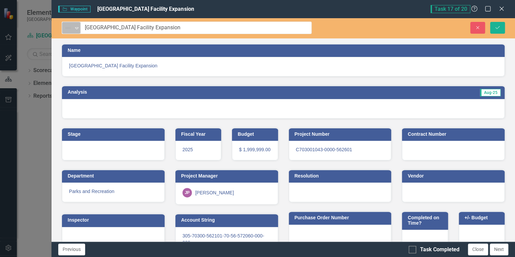
click at [73, 28] on icon "Expand" at bounding box center [76, 27] width 7 height 5
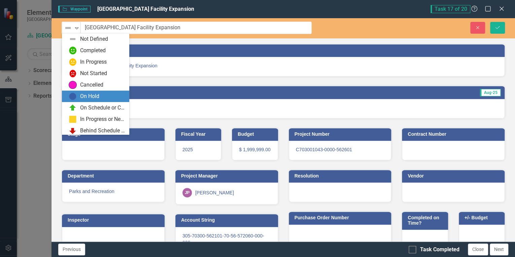
click at [90, 94] on div "On Hold" at bounding box center [89, 97] width 19 height 8
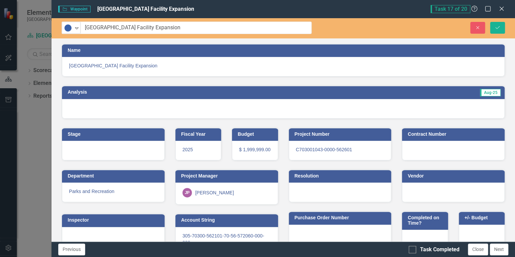
click at [254, 109] on div at bounding box center [283, 109] width 443 height 20
click at [254, 110] on div at bounding box center [283, 109] width 443 height 20
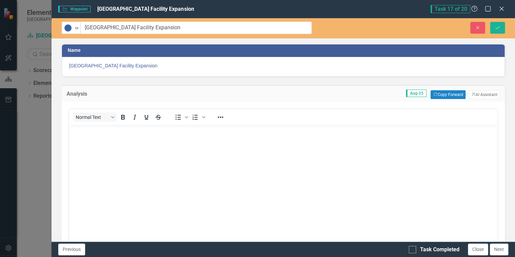
scroll to position [0, 0]
click at [443, 96] on button "Copy Forward Copy Forward" at bounding box center [448, 94] width 35 height 9
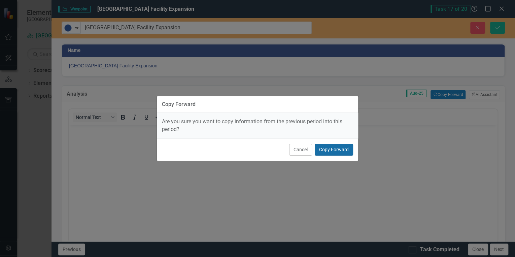
click at [339, 151] on button "Copy Forward" at bounding box center [334, 150] width 38 height 12
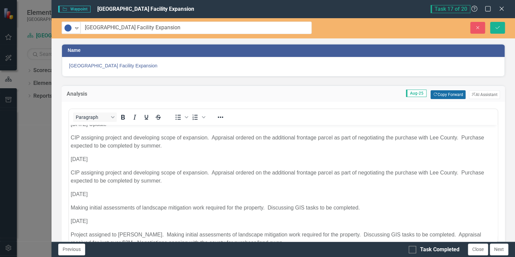
scroll to position [203, 0]
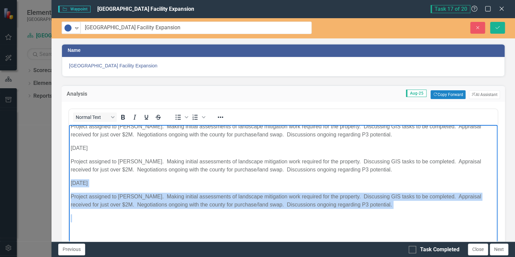
drag, startPoint x: 70, startPoint y: 182, endPoint x: 372, endPoint y: 209, distance: 303.3
click at [372, 209] on body "[DATE] Update CIP assigning project and developing scope of expansion [DATE] Up…" at bounding box center [283, 82] width 429 height 321
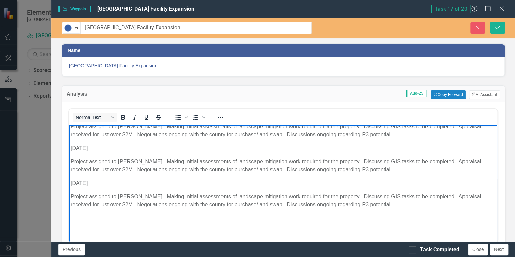
click at [372, 209] on body "[DATE] Update CIP assigning project and developing scope of expansion [DATE] Up…" at bounding box center [283, 82] width 429 height 321
click at [372, 206] on p "Project assigned to [PERSON_NAME]. Making initial assessments of landscape miti…" at bounding box center [283, 201] width 425 height 16
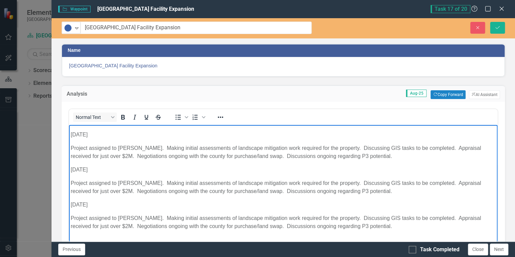
click at [72, 206] on p "[DATE]" at bounding box center [283, 205] width 425 height 8
click at [496, 28] on icon "Save" at bounding box center [498, 27] width 6 height 5
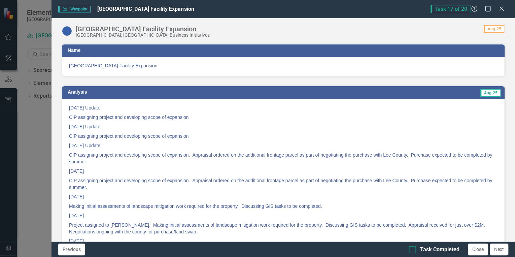
click at [411, 252] on div at bounding box center [412, 249] width 7 height 7
click at [411, 250] on input "Task Completed" at bounding box center [411, 248] width 4 height 4
checkbox input "true"
click at [501, 252] on button "Next" at bounding box center [499, 250] width 19 height 12
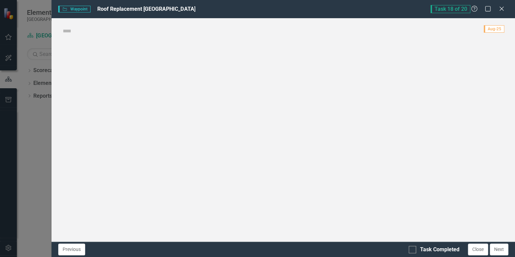
checkbox input "true"
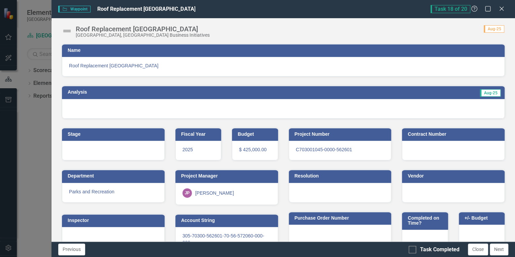
click at [71, 30] on img at bounding box center [67, 31] width 11 height 11
click at [65, 31] on img at bounding box center [67, 31] width 11 height 11
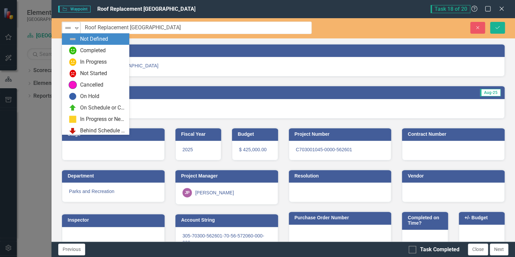
click at [71, 32] on div "Not Defined Expand" at bounding box center [71, 28] width 19 height 12
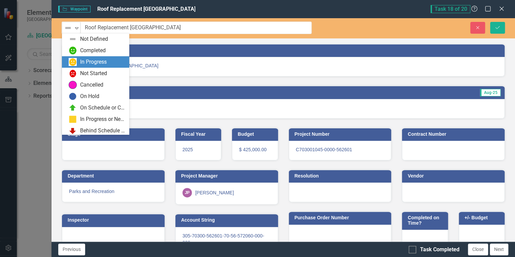
click at [80, 61] on div "In Progress" at bounding box center [93, 62] width 27 height 8
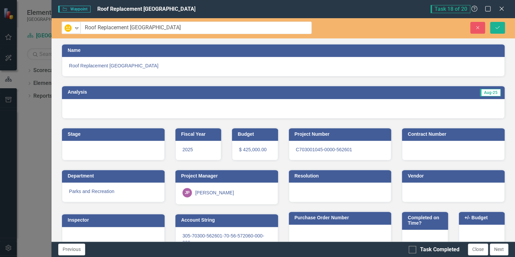
click at [424, 108] on div at bounding box center [283, 109] width 443 height 20
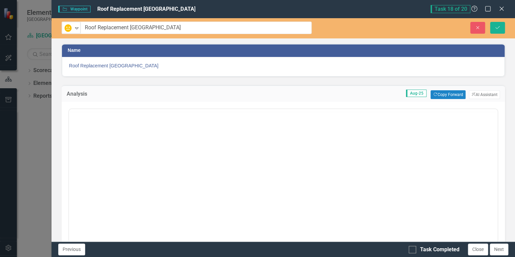
scroll to position [0, 0]
click at [443, 96] on button "Copy Forward Copy Forward" at bounding box center [448, 94] width 35 height 9
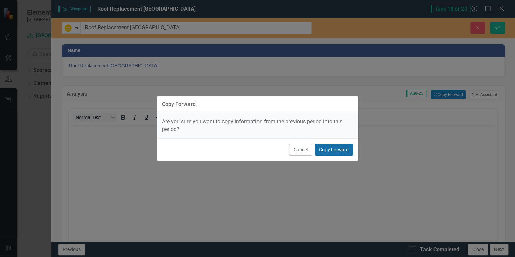
click at [333, 153] on button "Copy Forward" at bounding box center [334, 150] width 38 height 12
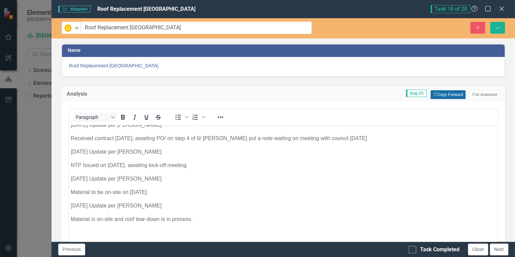
scroll to position [141, 0]
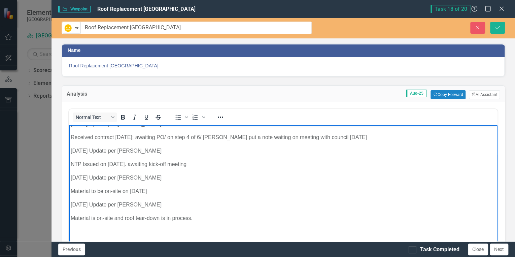
click at [214, 216] on p "Material is on-site and roof tear-down is in process." at bounding box center [283, 218] width 425 height 8
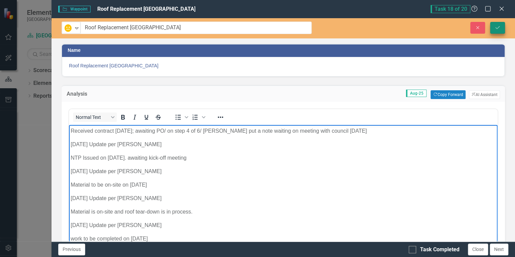
click at [500, 28] on icon "Save" at bounding box center [498, 27] width 6 height 5
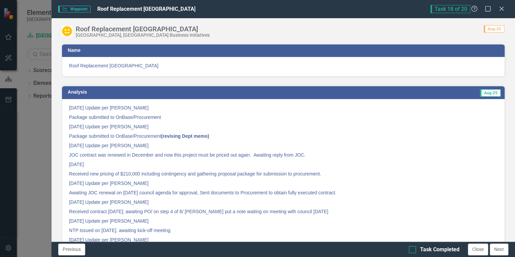
click at [412, 249] on input "Task Completed" at bounding box center [411, 248] width 4 height 4
checkbox input "true"
click at [503, 249] on button "Next" at bounding box center [499, 250] width 19 height 12
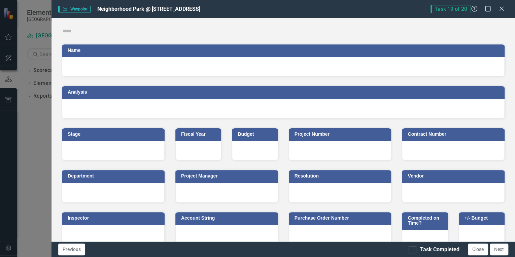
checkbox input "true"
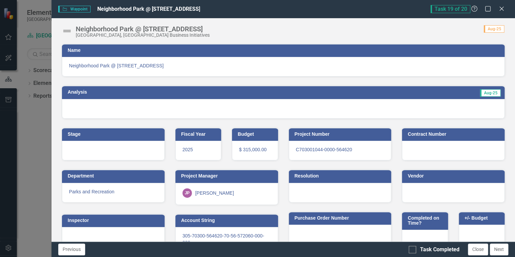
click at [67, 30] on img at bounding box center [67, 31] width 11 height 11
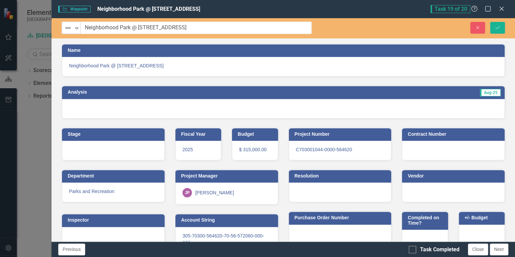
click at [67, 30] on img at bounding box center [68, 28] width 8 height 8
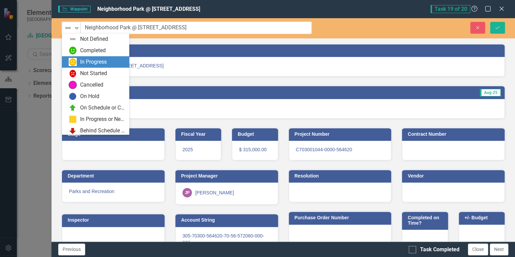
click at [84, 62] on div "In Progress" at bounding box center [93, 62] width 27 height 8
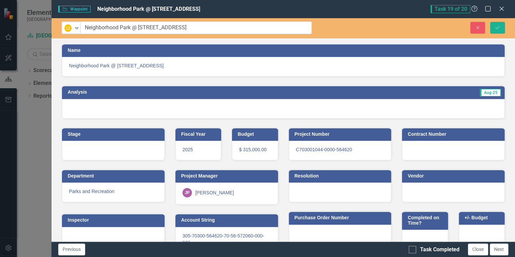
click at [405, 112] on div at bounding box center [283, 109] width 443 height 20
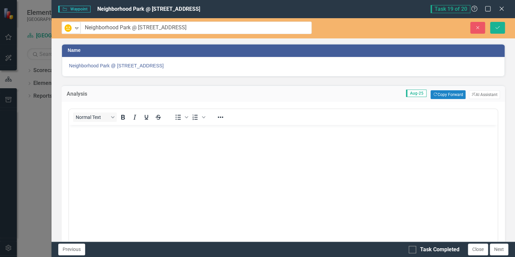
scroll to position [0, 0]
click at [442, 92] on button "Copy Forward Copy Forward" at bounding box center [448, 94] width 35 height 9
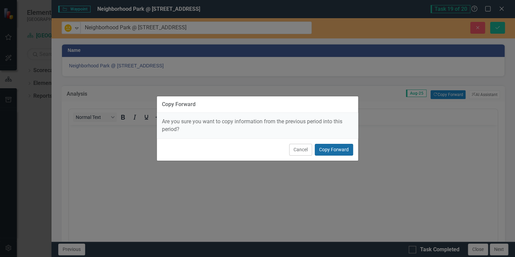
click at [327, 148] on button "Copy Forward" at bounding box center [334, 150] width 38 height 12
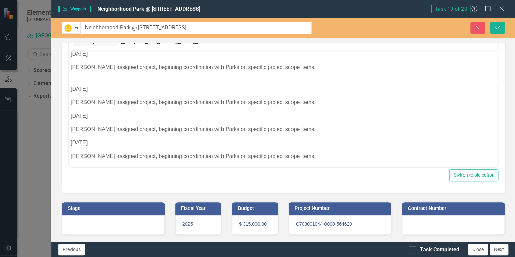
scroll to position [166, 0]
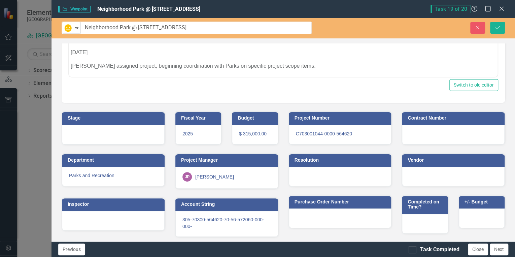
click at [296, 66] on p "[PERSON_NAME] assigned project, beginning coordination with Parks on specific p…" at bounding box center [283, 66] width 425 height 8
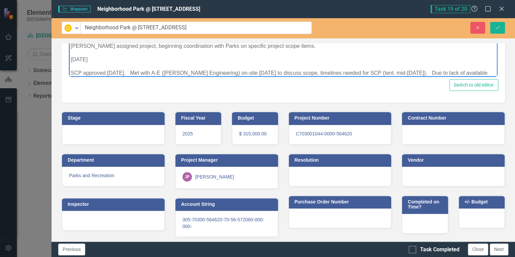
scroll to position [163, 0]
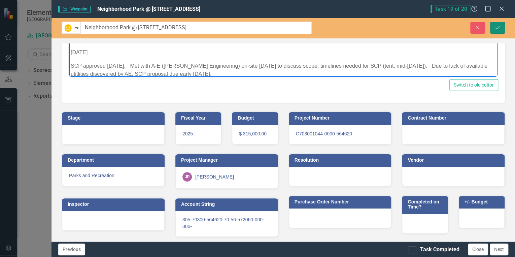
click at [499, 24] on button "Save" at bounding box center [497, 28] width 15 height 12
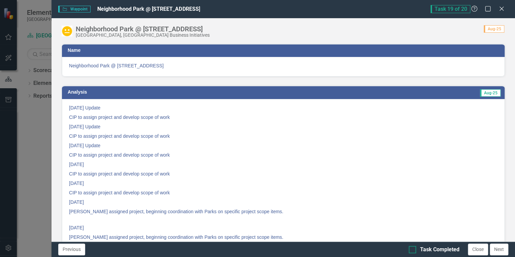
click at [411, 249] on input "Task Completed" at bounding box center [411, 248] width 4 height 4
checkbox input "true"
click at [500, 251] on button "Next" at bounding box center [499, 250] width 19 height 12
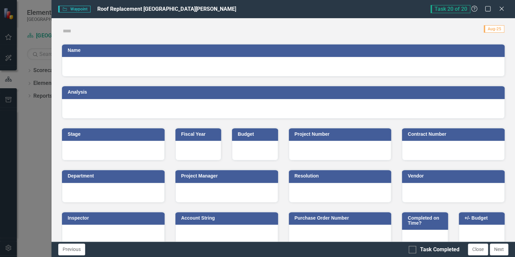
checkbox input "true"
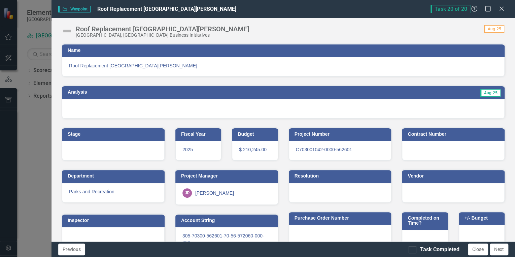
click at [67, 29] on img at bounding box center [67, 31] width 11 height 11
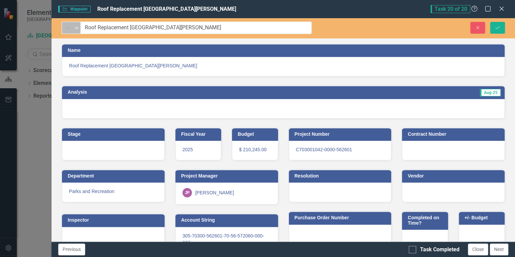
click at [73, 30] on div "Not Defined" at bounding box center [68, 27] width 10 height 9
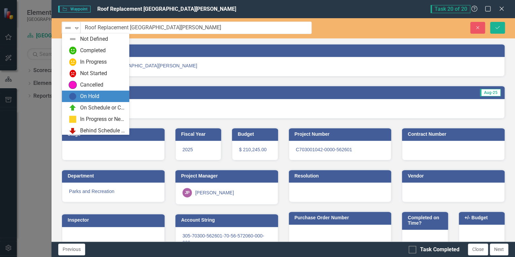
click at [88, 97] on div "On Hold" at bounding box center [89, 97] width 19 height 8
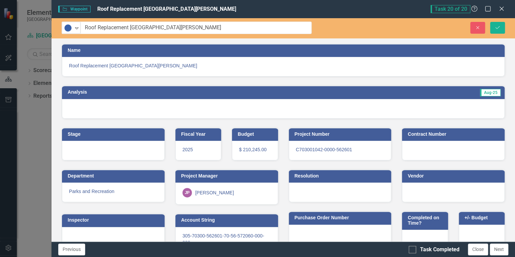
click at [305, 101] on div at bounding box center [283, 109] width 443 height 20
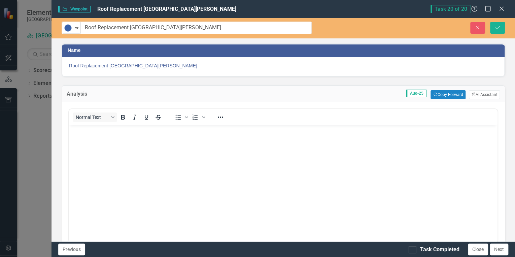
scroll to position [0, 0]
click at [440, 96] on button "Copy Forward Copy Forward" at bounding box center [448, 94] width 35 height 9
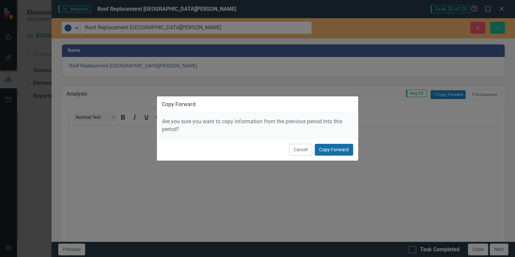
click at [322, 149] on button "Copy Forward" at bounding box center [334, 150] width 38 height 12
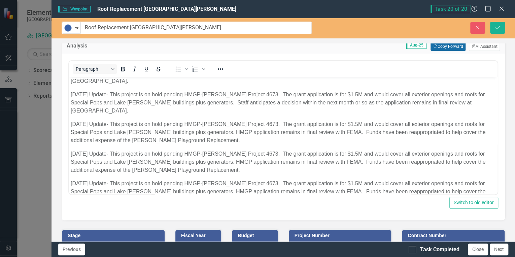
scroll to position [54, 0]
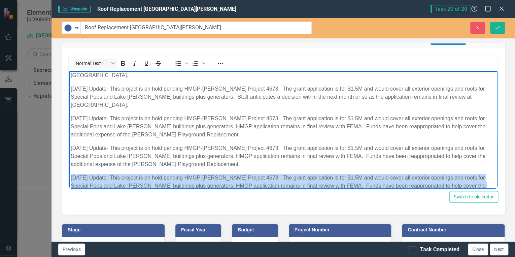
drag, startPoint x: 71, startPoint y: 159, endPoint x: 183, endPoint y: 181, distance: 113.9
click at [183, 181] on p "[DATE] Update- This project is on hold pending HMGP-[PERSON_NAME] Project 4673.…" at bounding box center [283, 186] width 425 height 24
click at [195, 182] on body "[DATE] Update- This project is on hold pending HMGP-[PERSON_NAME] Project 4673.…" at bounding box center [283, 86] width 429 height 238
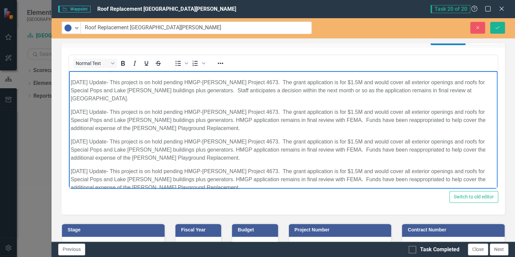
scroll to position [125, 0]
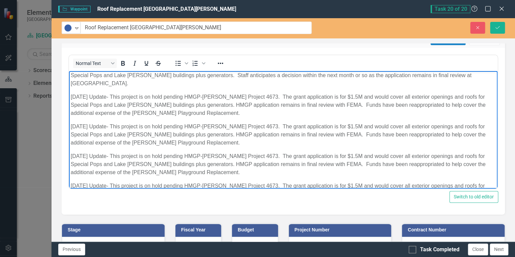
click at [76, 182] on p "[DATE] Update- This project is on hold pending HMGP-[PERSON_NAME] Project 4673.…" at bounding box center [283, 194] width 425 height 24
click at [496, 27] on icon "Save" at bounding box center [498, 27] width 6 height 5
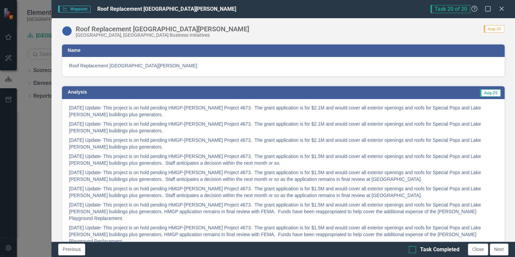
click at [412, 249] on input "Task Completed" at bounding box center [411, 248] width 4 height 4
checkbox input "true"
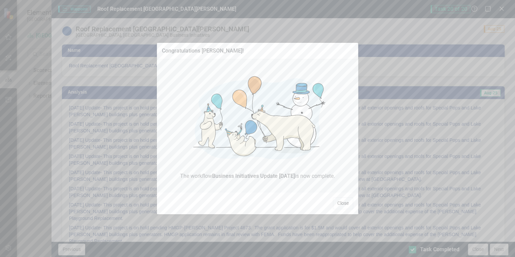
click at [345, 204] on button "Close" at bounding box center [343, 203] width 20 height 12
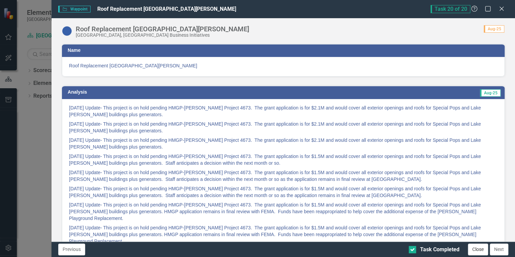
click at [475, 247] on button "Close" at bounding box center [478, 250] width 20 height 12
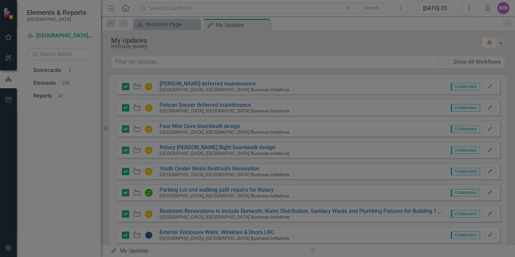
checkbox input "true"
